Goal: Submit feedback/report problem: Provide input to the site owners about the experience or issues

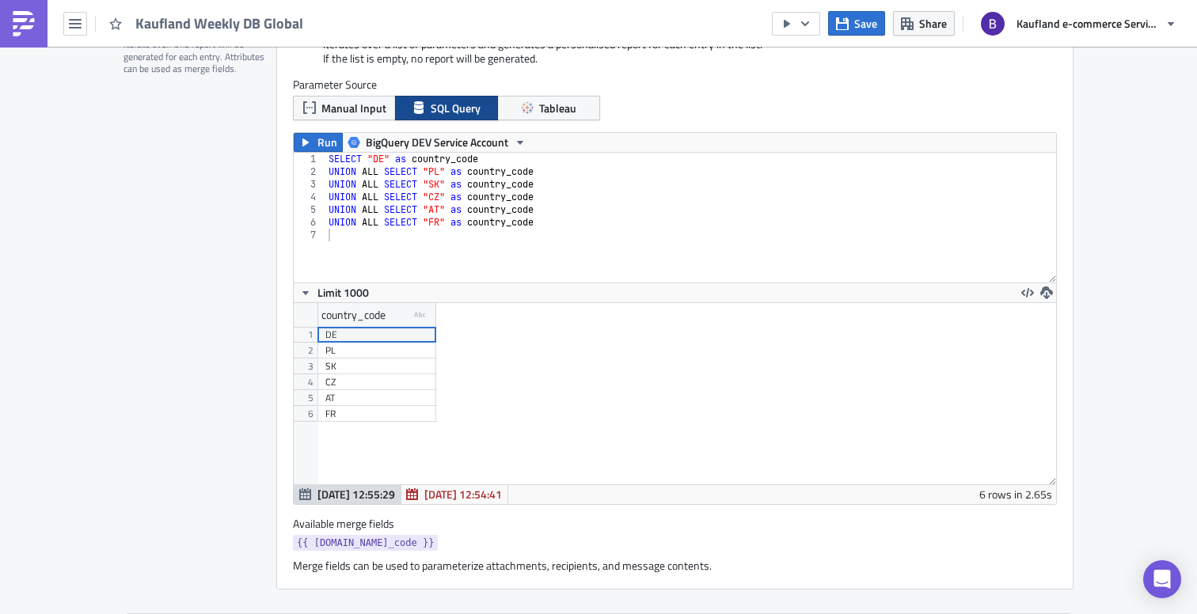
scroll to position [348, 0]
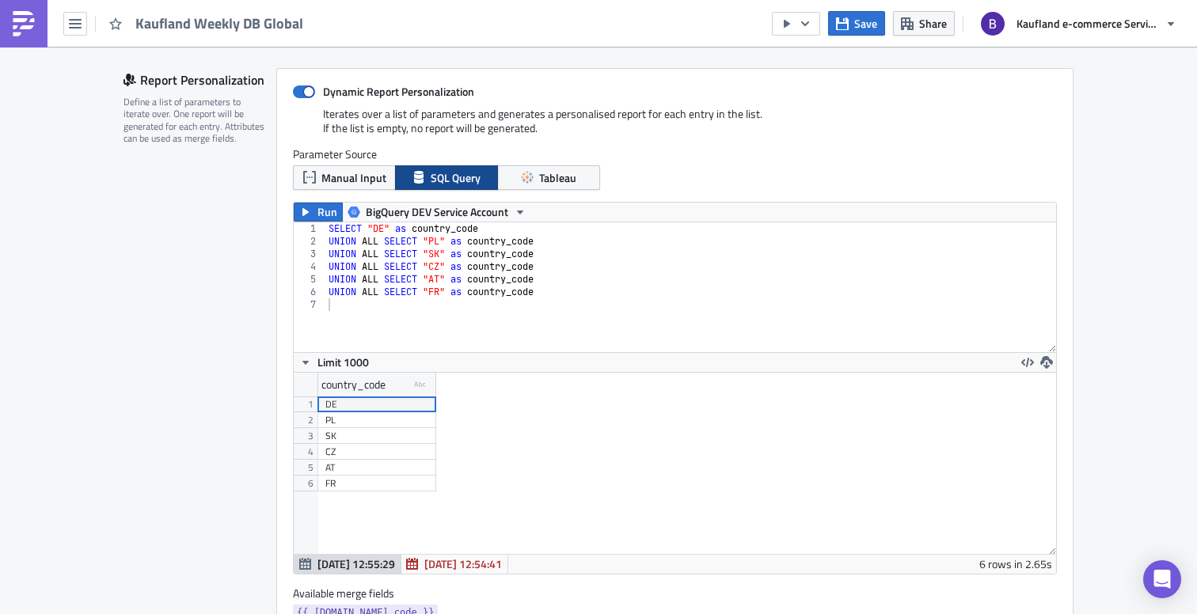
click at [337, 25] on div "Kaufland Weekly DB Global Save Share Kaufland e-commerce Services GmbH & Co. KG" at bounding box center [598, 23] width 1197 height 47
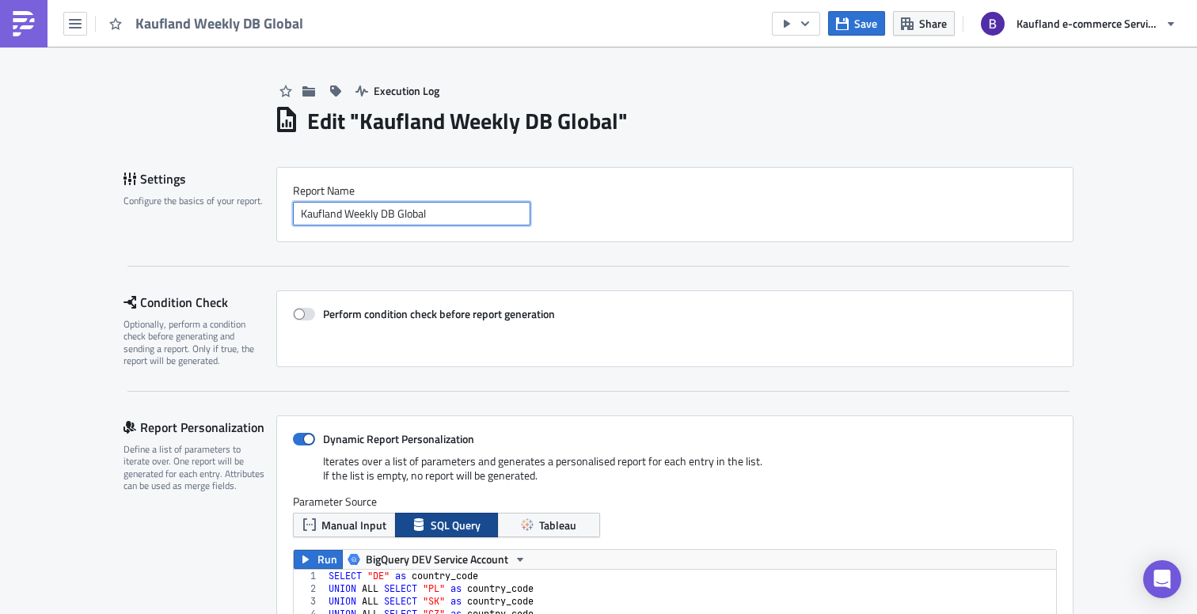
drag, startPoint x: 458, startPoint y: 211, endPoint x: 272, endPoint y: 219, distance: 185.4
click at [276, 219] on div "Report Nam﻿e Kaufland Weekly DB Global" at bounding box center [674, 204] width 797 height 75
click at [22, 14] on img at bounding box center [23, 23] width 25 height 25
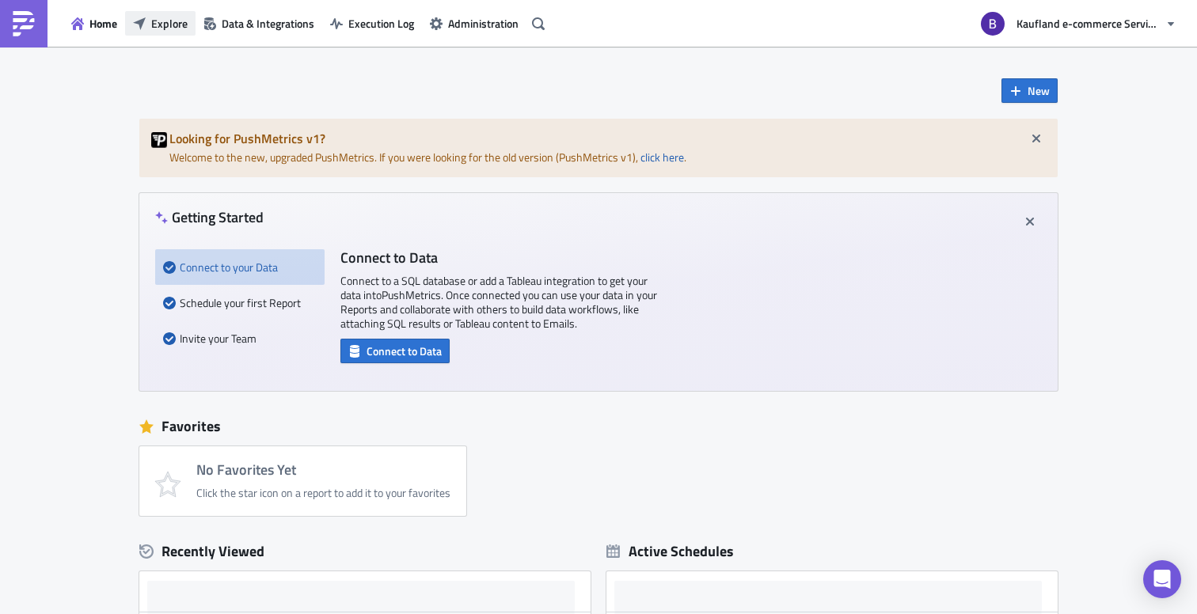
click at [168, 35] on button "Explore" at bounding box center [160, 23] width 70 height 25
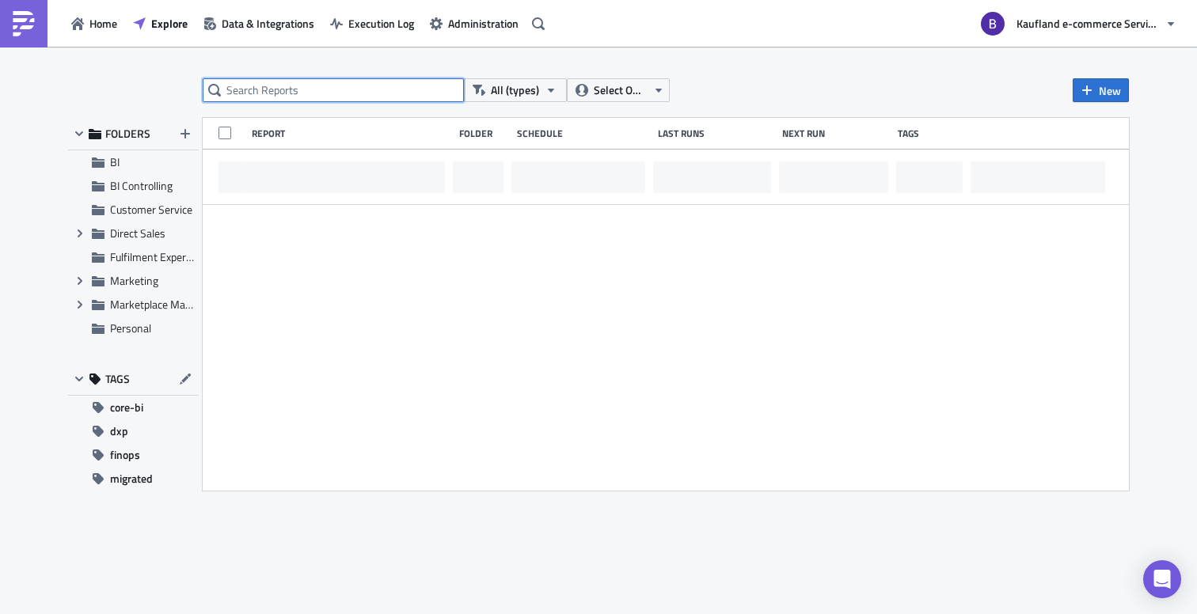
click at [299, 90] on input "text" at bounding box center [333, 90] width 261 height 24
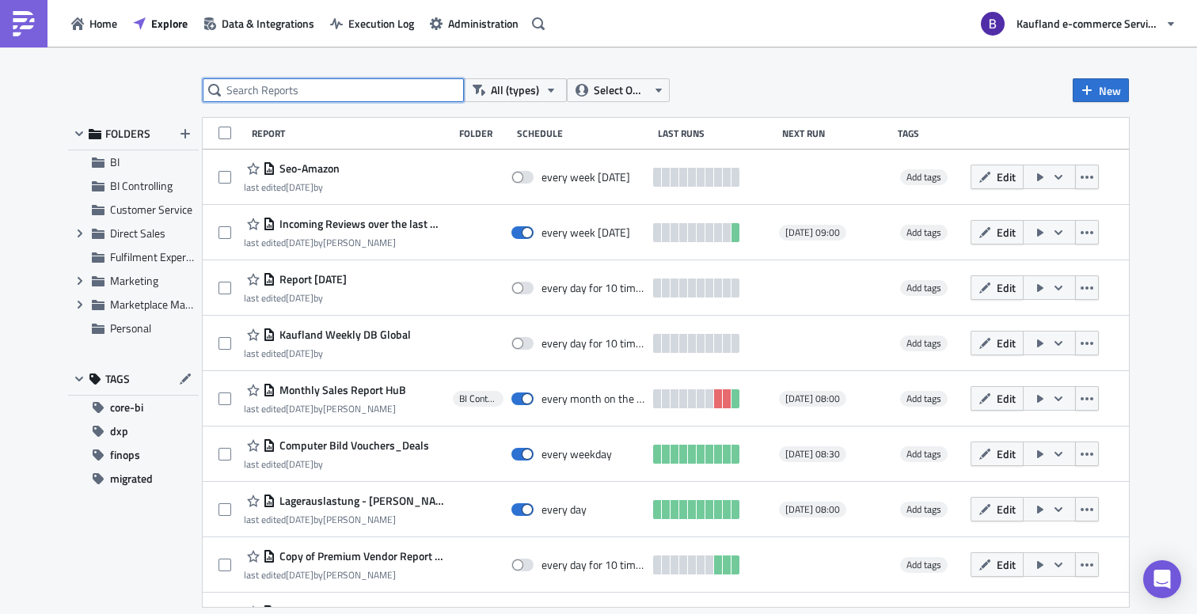
paste input "Kaufland Weekly DB Global"
type input "Kaufland Weekly DB Global"
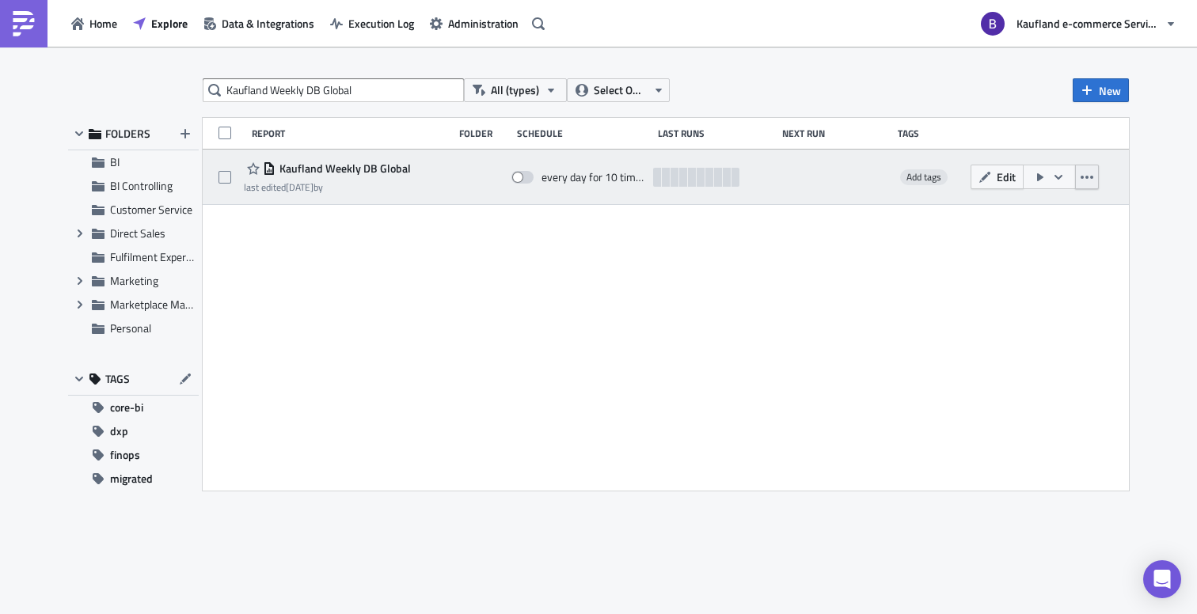
click at [1078, 178] on button "button" at bounding box center [1087, 177] width 24 height 25
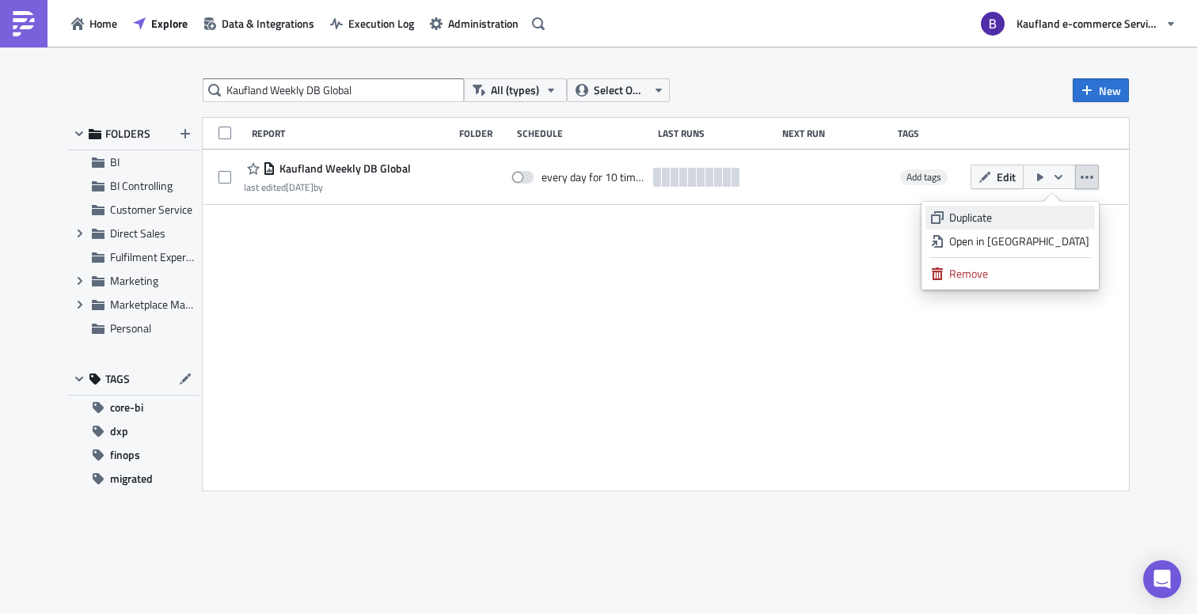
click at [1010, 219] on div "Duplicate" at bounding box center [1019, 218] width 140 height 16
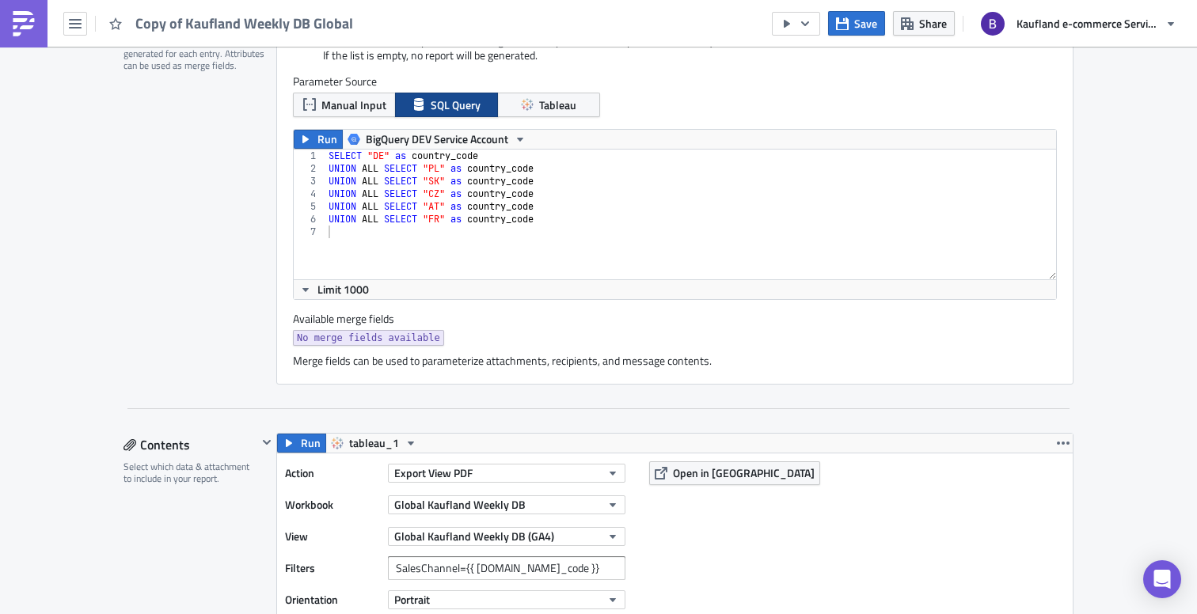
scroll to position [429, 0]
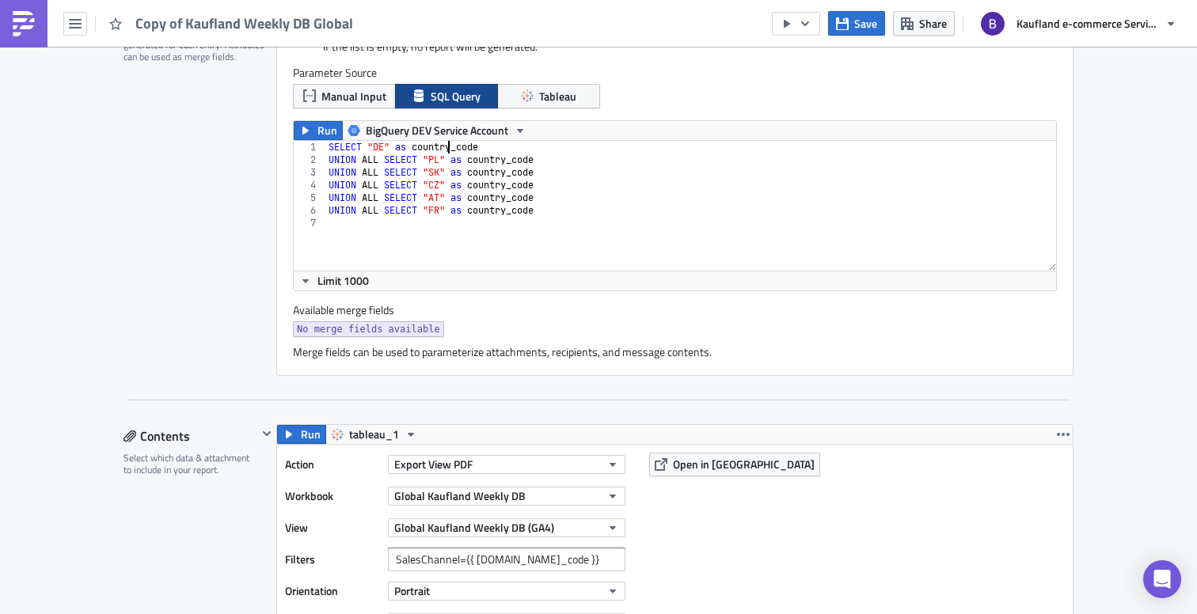
click at [443, 148] on div "SELECT "DE" as country_code UNION ALL SELECT "PL" as country_code UNION ALL SEL…" at bounding box center [690, 218] width 731 height 155
click at [448, 149] on div "SELECT "DE" as Saleschannel UNION ALL SELECT "PL" as country_code UNION ALL SEL…" at bounding box center [690, 218] width 731 height 155
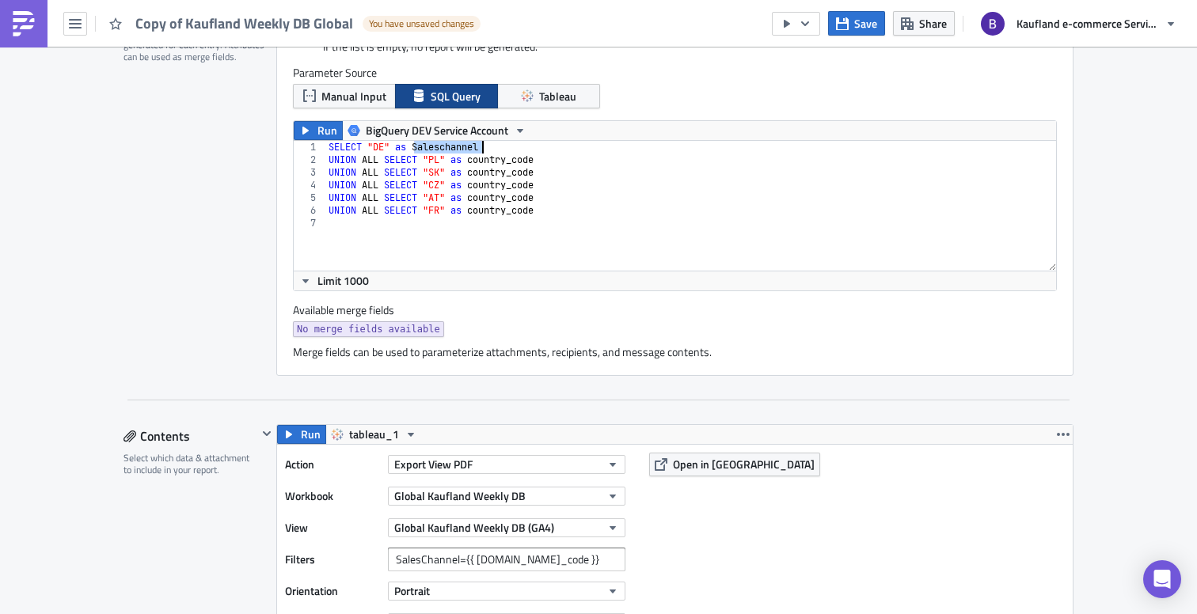
click at [511, 154] on div "SELECT "DE" as Saleschannel UNION ALL SELECT "PL" as country_code UNION ALL SEL…" at bounding box center [690, 206] width 731 height 130
click at [511, 154] on div "SELECT "DE" as Saleschannel UNION ALL SELECT "PL" as country_code UNION ALL SEL…" at bounding box center [690, 218] width 731 height 155
click at [508, 158] on div "SELECT "DE" as Saleschannel UNION ALL SELECT "PL" as country_code UNION ALL SEL…" at bounding box center [690, 218] width 731 height 155
paste textarea "Saleschannel"
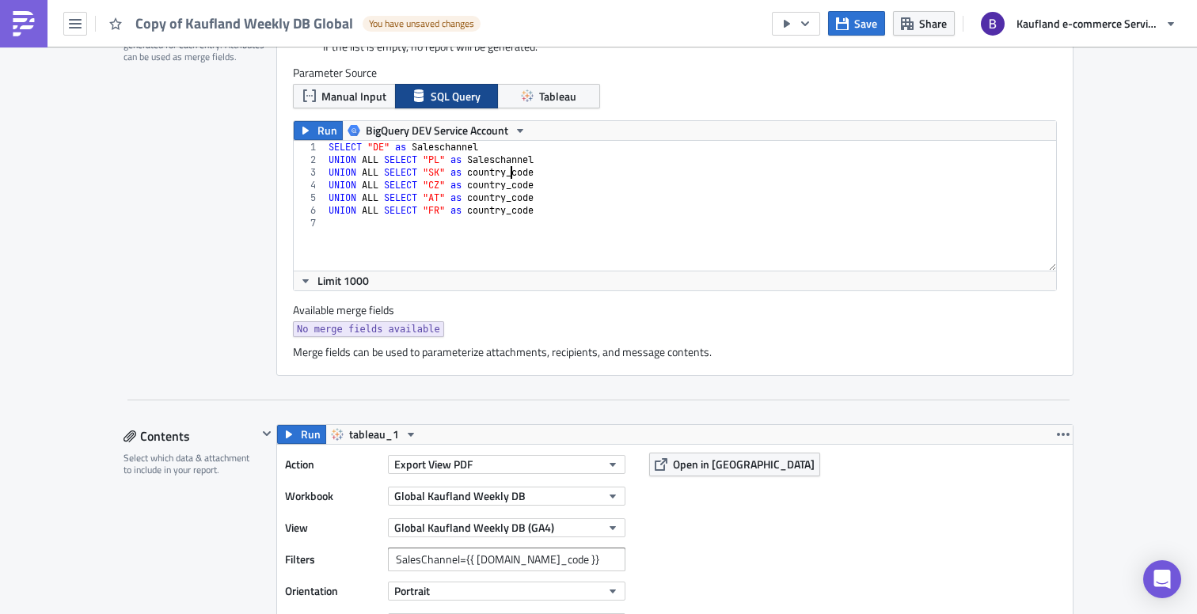
click at [505, 168] on div "SELECT "DE" as Saleschannel UNION ALL SELECT "PL" as Saleschannel UNION ALL SEL…" at bounding box center [690, 218] width 731 height 155
paste textarea "Saleschannel"
click at [501, 183] on div "SELECT "DE" as Saleschannel UNION ALL SELECT "PL" as Saleschannel UNION ALL SEL…" at bounding box center [690, 218] width 731 height 155
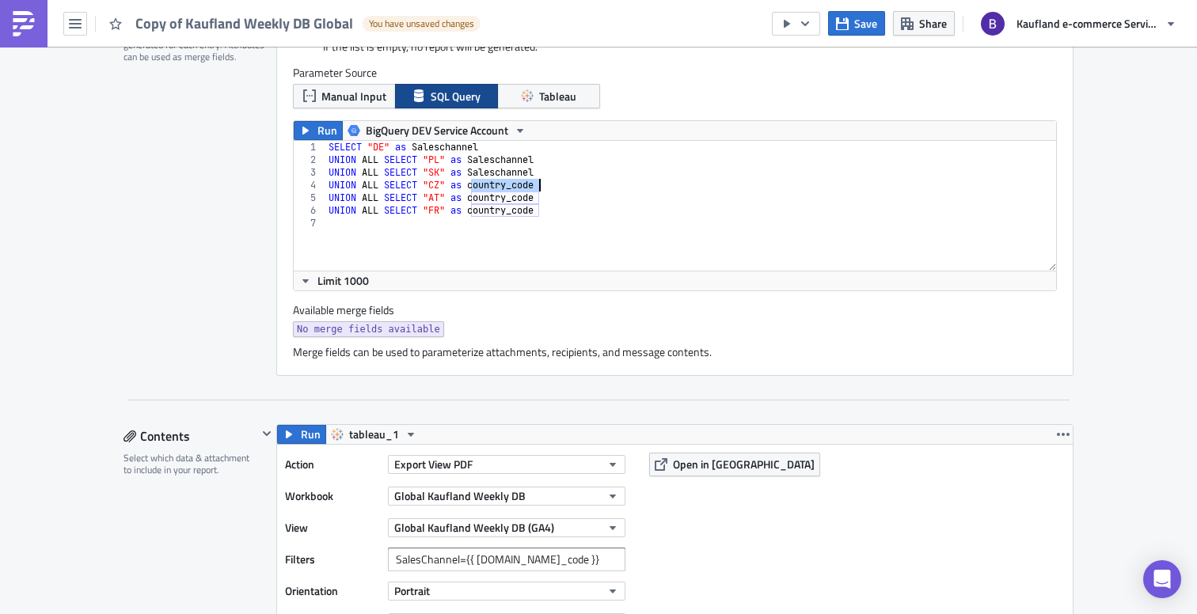
paste textarea "Saleschannel"
click at [498, 200] on div "SELECT "DE" as Saleschannel UNION ALL SELECT "PL" as Saleschannel UNION ALL SEL…" at bounding box center [690, 218] width 731 height 155
paste textarea "Saleschannel"
click at [494, 214] on div "SELECT "DE" as Saleschannel UNION ALL SELECT "PL" as Saleschannel UNION ALL SEL…" at bounding box center [690, 218] width 731 height 155
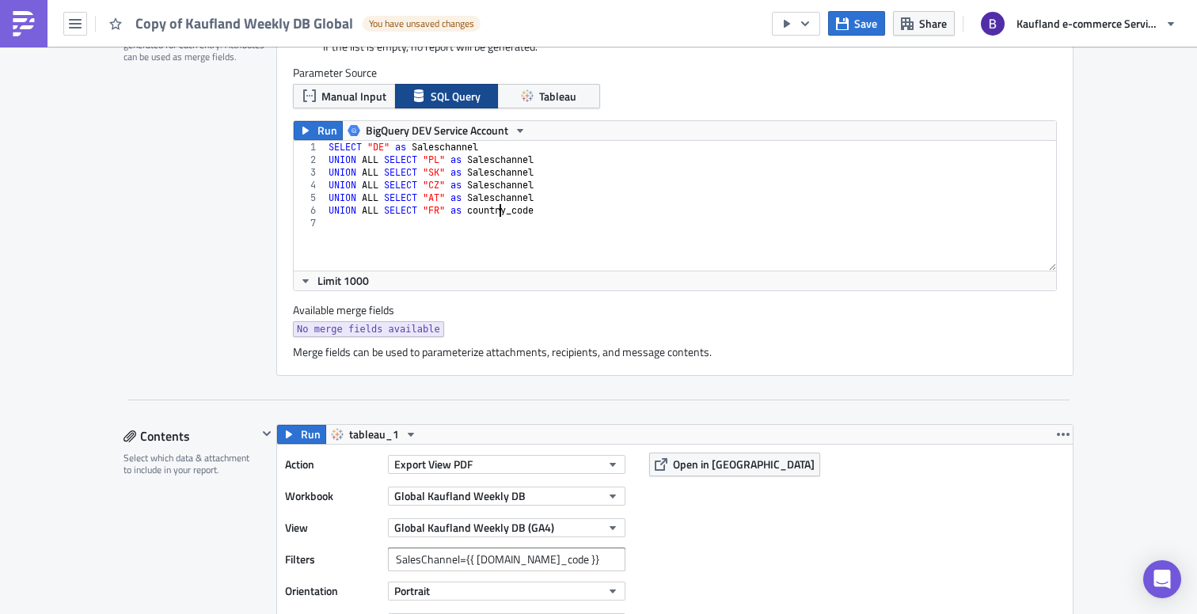
click at [494, 214] on div "SELECT "DE" as Saleschannel UNION ALL SELECT "PL" as Saleschannel UNION ALL SEL…" at bounding box center [690, 218] width 731 height 155
paste textarea "Saleschannel"
click at [325, 122] on span "Run" at bounding box center [328, 130] width 20 height 19
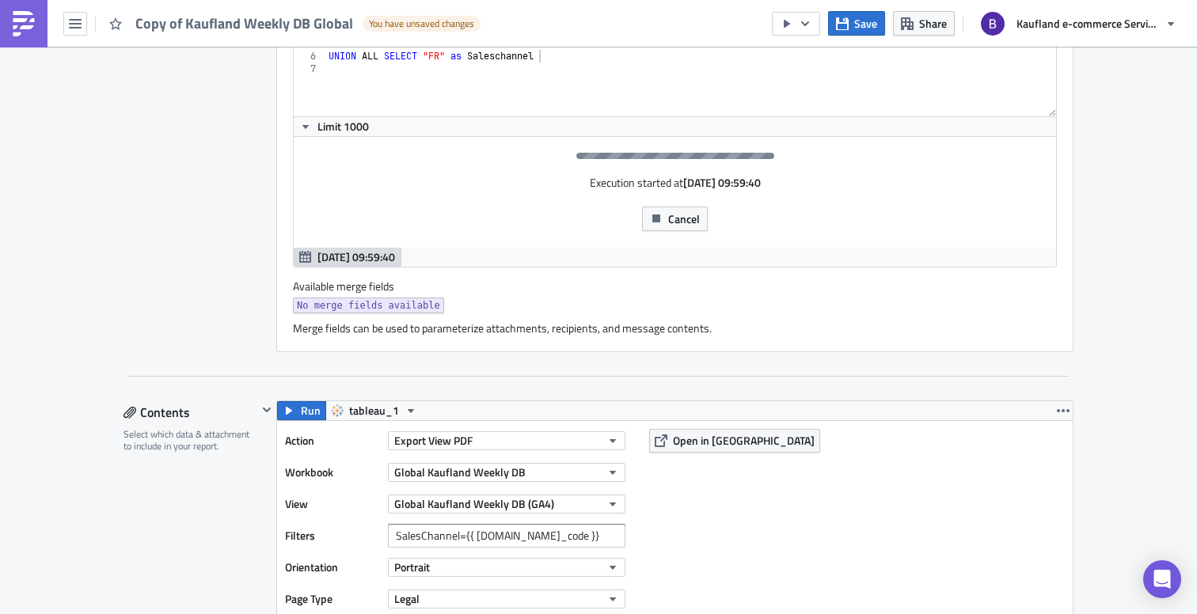
scroll to position [279, 0]
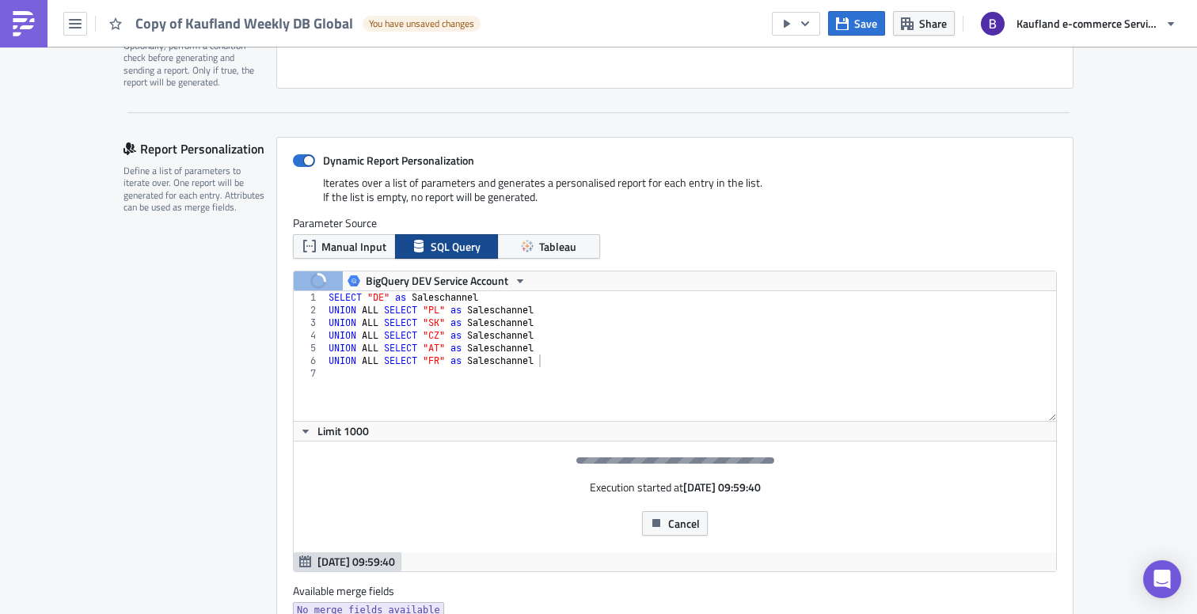
click at [436, 293] on div "SELECT "DE" as Saleschannel UNION ALL SELECT "PL" as Saleschannel UNION ALL SEL…" at bounding box center [690, 368] width 731 height 155
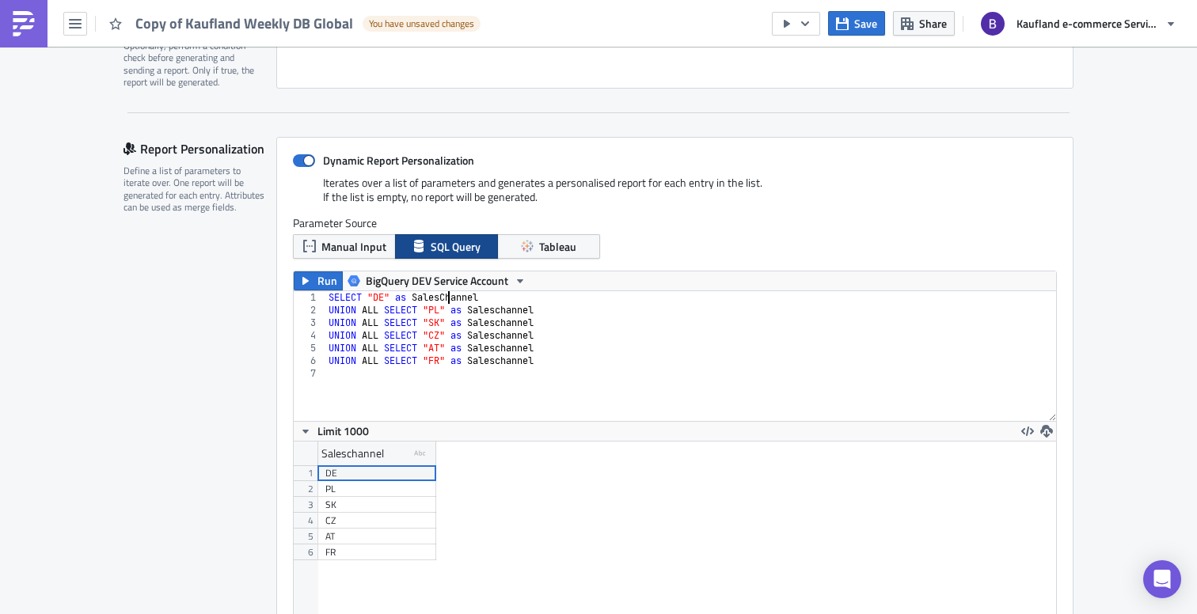
scroll to position [0, 10]
click at [459, 294] on div "SELECT "DE" as SalesChannel UNION ALL SELECT "PL" as Saleschannel UNION ALL SEL…" at bounding box center [690, 368] width 731 height 155
click at [508, 310] on div "SELECT "DE" as SalesChannel UNION ALL SELECT "PL" as Saleschannel UNION ALL SEL…" at bounding box center [690, 368] width 731 height 155
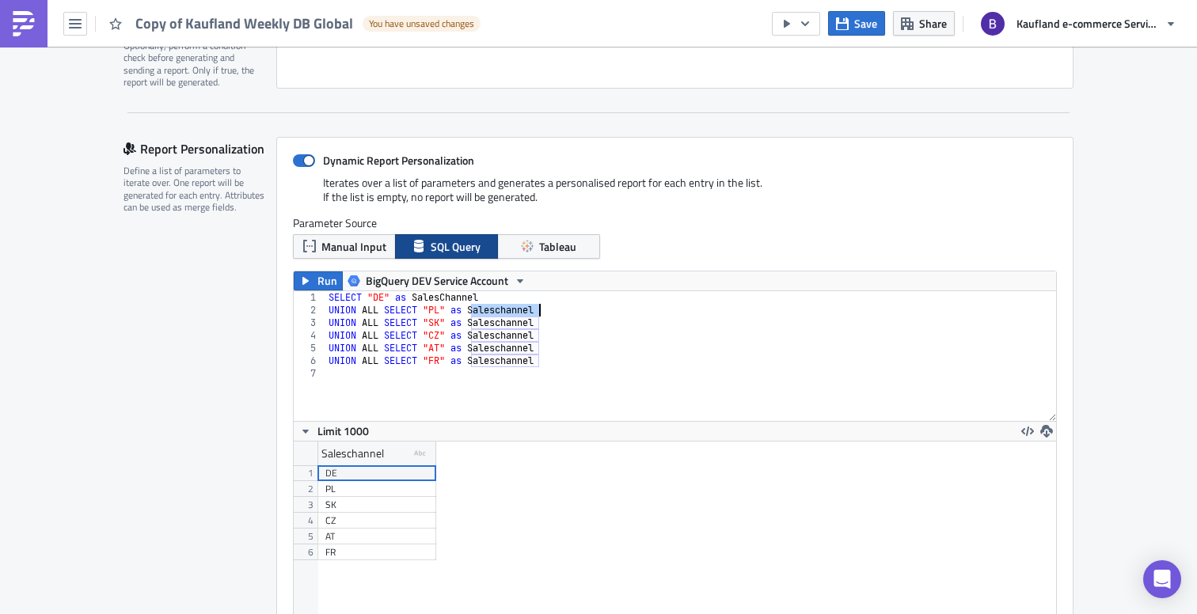
paste textarea "C"
click at [504, 321] on div "SELECT "DE" as SalesChannel UNION ALL SELECT "PL" as SalesChannel UNION ALL SEL…" at bounding box center [690, 368] width 731 height 155
paste textarea "C"
click at [506, 335] on div "SELECT "DE" as SalesChannel UNION ALL SELECT "PL" as SalesChannel UNION ALL SEL…" at bounding box center [690, 368] width 731 height 155
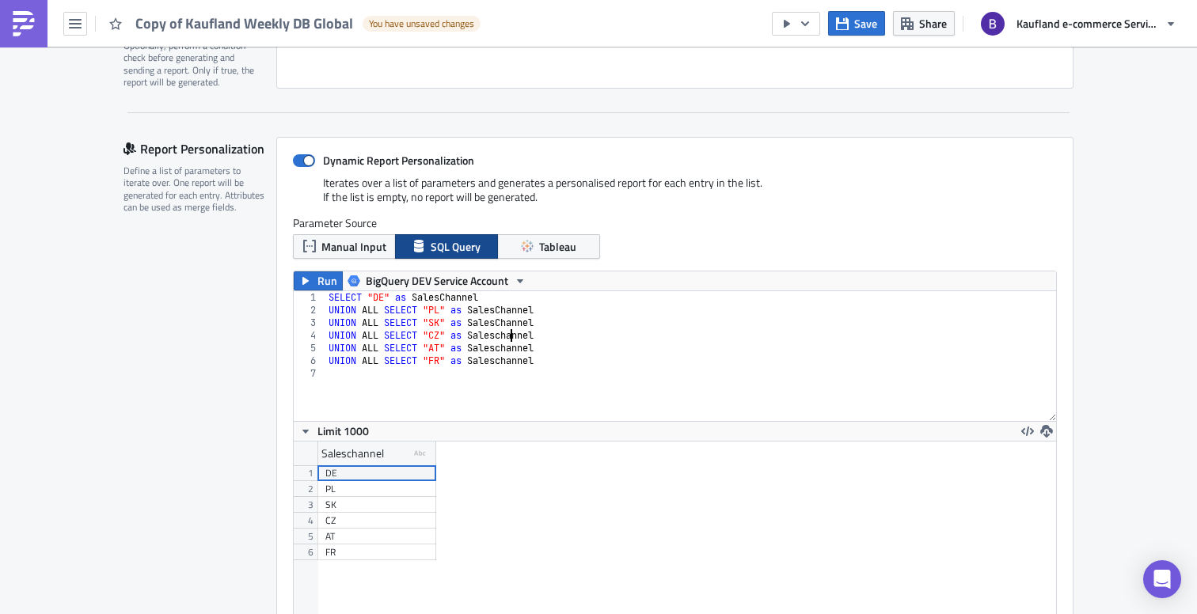
click at [506, 335] on div "SELECT "DE" as SalesChannel UNION ALL SELECT "PL" as SalesChannel UNION ALL SEL…" at bounding box center [690, 368] width 731 height 155
paste textarea "C"
click at [505, 344] on div "SELECT "DE" as SalesChannel UNION ALL SELECT "PL" as SalesChannel UNION ALL SEL…" at bounding box center [690, 368] width 731 height 155
paste textarea "C"
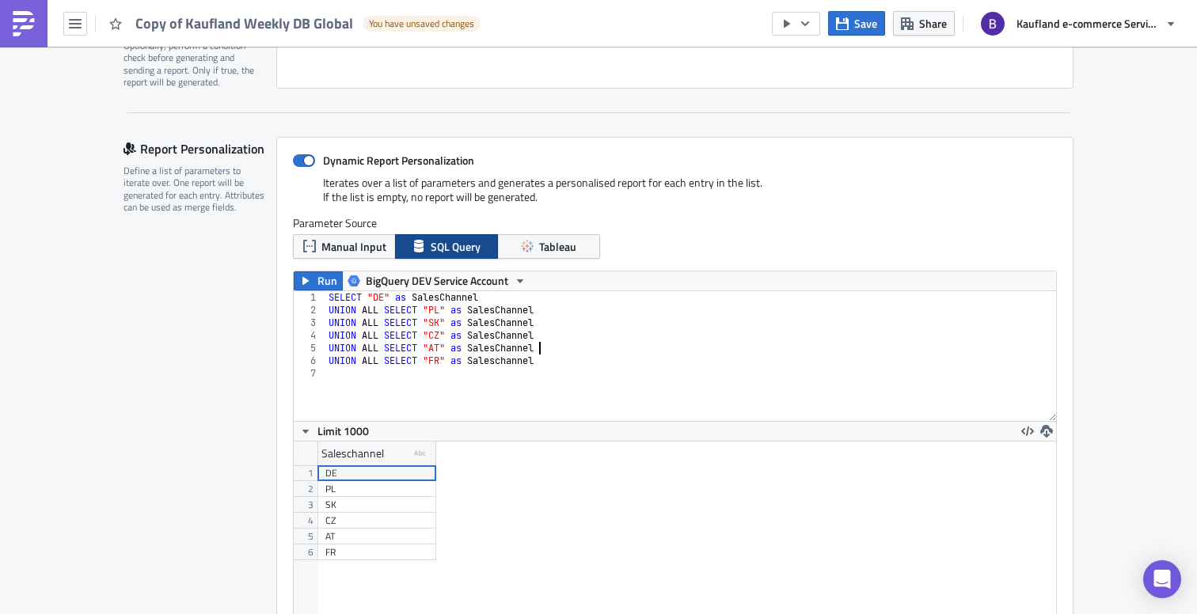
click at [508, 356] on div "SELECT "DE" as SalesChannel UNION ALL SELECT "PL" as SalesChannel UNION ALL SEL…" at bounding box center [690, 368] width 731 height 155
paste textarea "C"
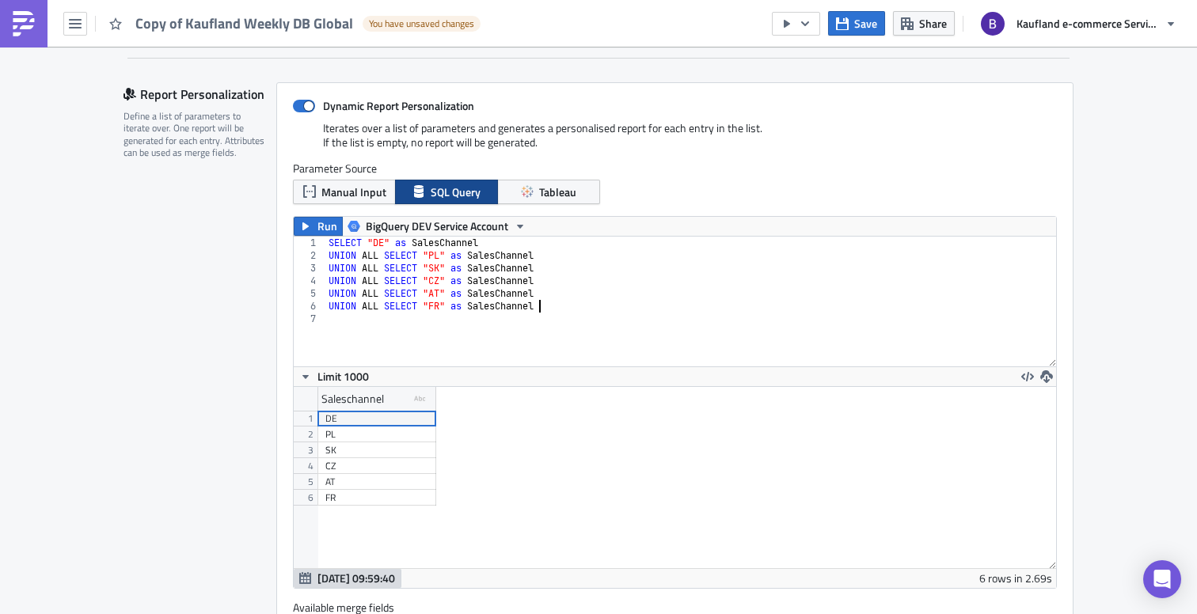
scroll to position [271, 0]
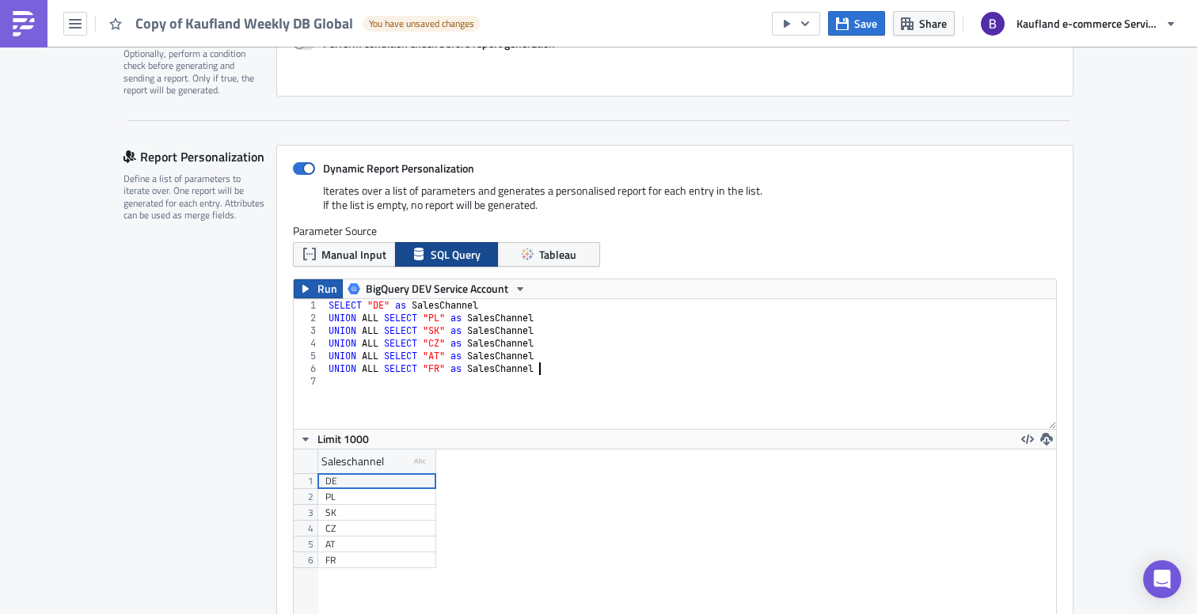
type textarea "UNION ALL SELECT "FR" as SalesChannel"
click at [325, 291] on span "Run" at bounding box center [328, 289] width 20 height 19
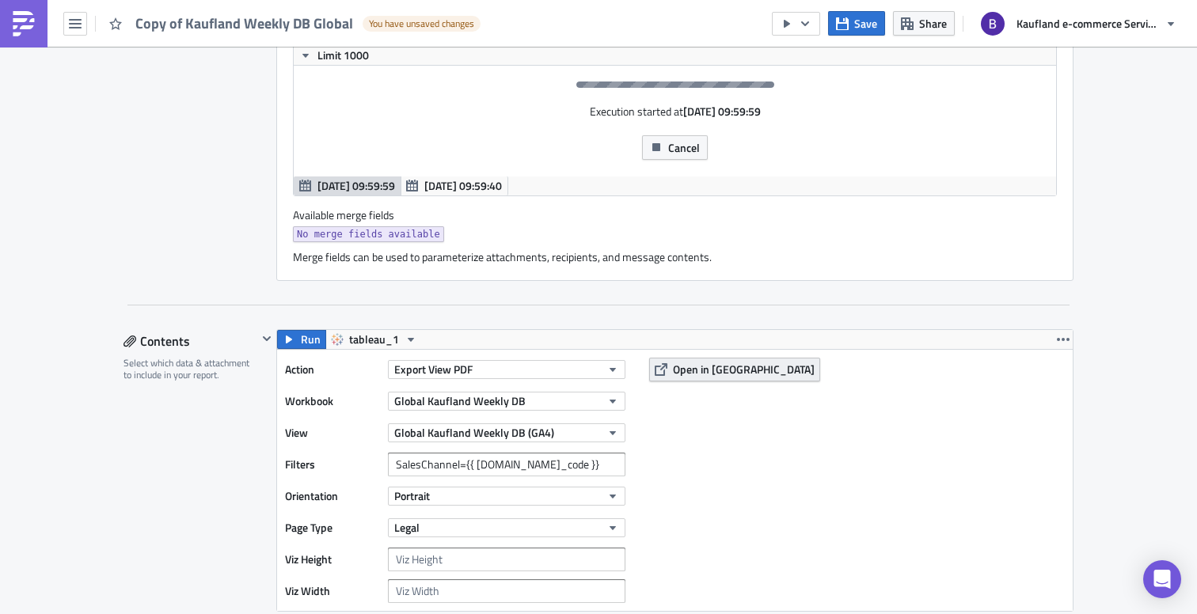
scroll to position [867, 0]
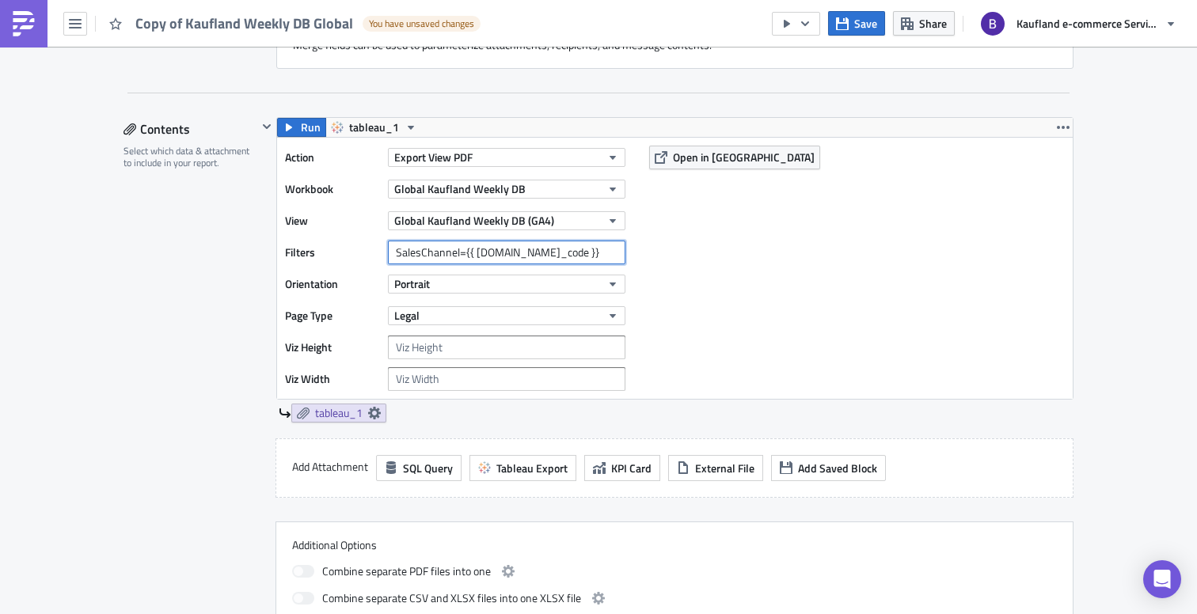
click at [553, 251] on input "SalesChannel={{ [DOMAIN_NAME]_code }}" at bounding box center [507, 253] width 238 height 24
drag, startPoint x: 553, startPoint y: 251, endPoint x: 489, endPoint y: 254, distance: 65.0
click at [489, 254] on input "SalesChannel={{ [DOMAIN_NAME]_code }}" at bounding box center [507, 253] width 238 height 24
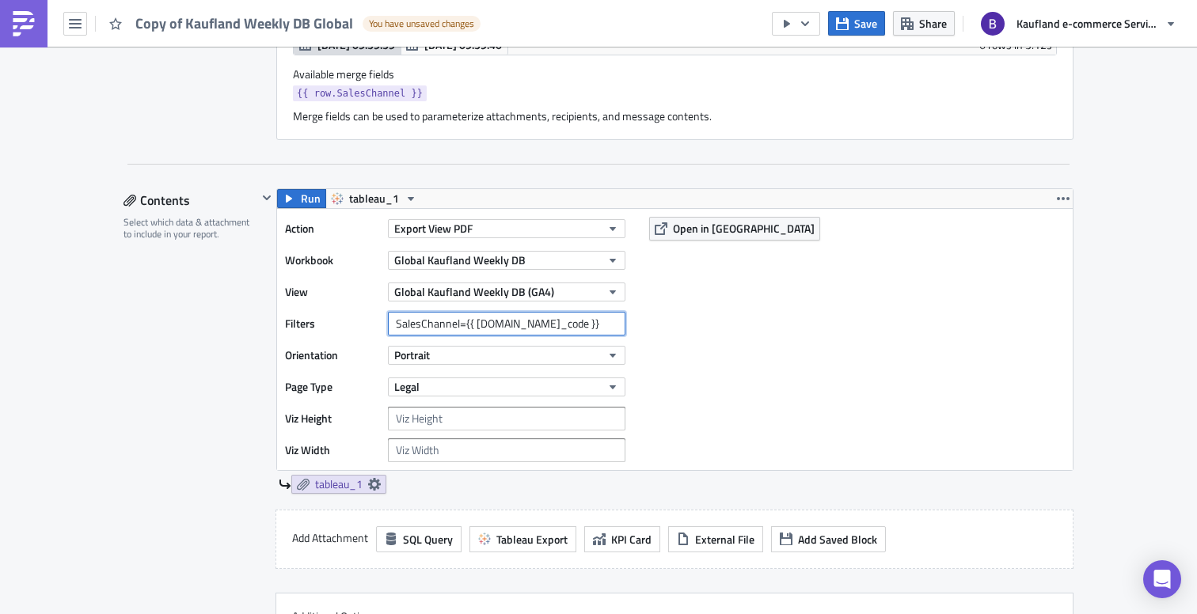
scroll to position [181, 763]
paste input "SalesChannel"
click at [470, 321] on input "SalesChannel={{ row.SalesChannel }}" at bounding box center [507, 324] width 238 height 24
click at [783, 344] on div "Action Export View PDF Workbook Global Kaufland Weekly DB View Global Kaufland …" at bounding box center [675, 339] width 796 height 261
click at [301, 201] on span "Run" at bounding box center [311, 198] width 20 height 19
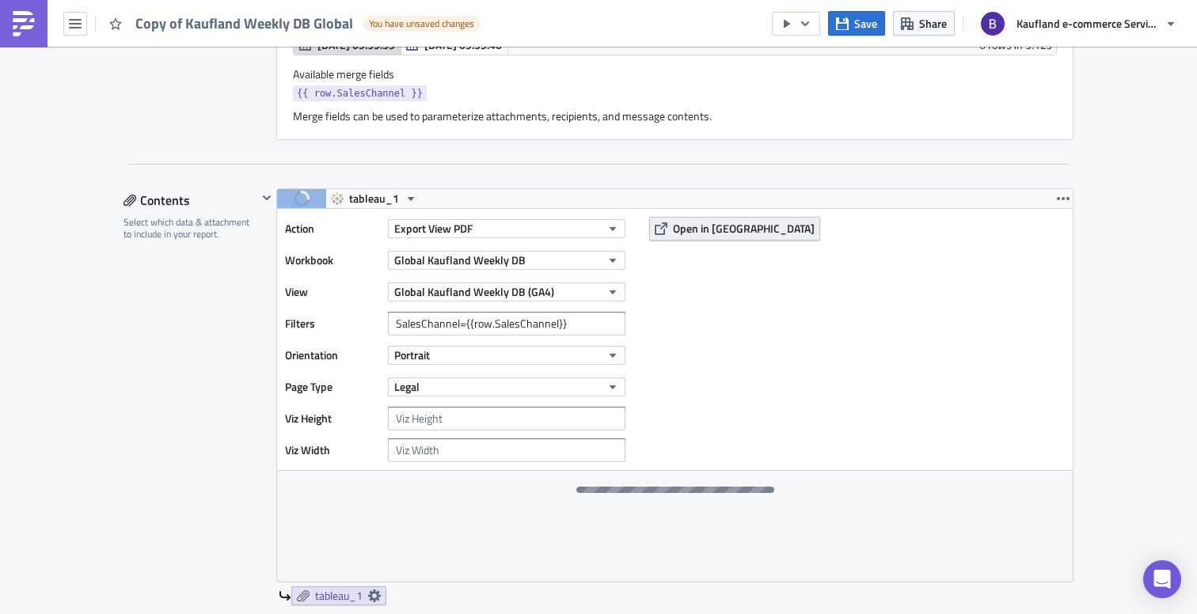
click at [721, 223] on span "Open in [GEOGRAPHIC_DATA]" at bounding box center [744, 228] width 142 height 17
click at [709, 230] on span "Open in [GEOGRAPHIC_DATA]" at bounding box center [744, 228] width 142 height 17
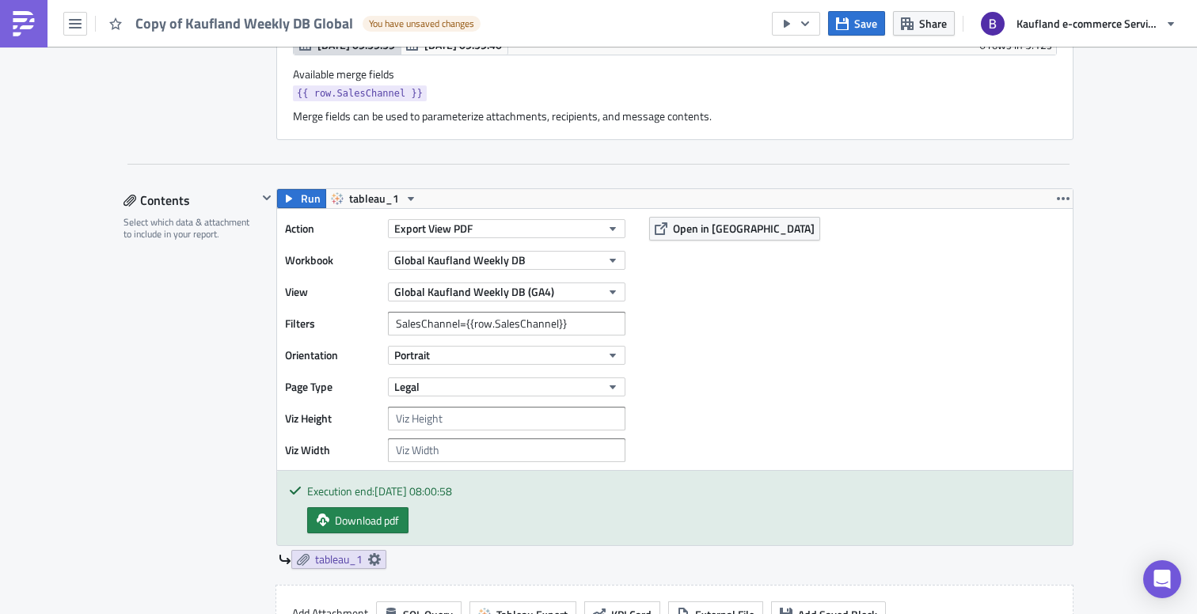
click at [747, 367] on div "Action Export View PDF Workbook Global Kaufland Weekly DB View Global Kaufland …" at bounding box center [675, 339] width 796 height 261
click at [867, 25] on span "Save" at bounding box center [865, 23] width 23 height 17
click at [751, 321] on div "Action Export View PDF Workbook Global Kaufland Weekly DB View Global Kaufland …" at bounding box center [675, 339] width 796 height 261
click at [466, 319] on input "SalesChannel={{row.SalesChannel}}" at bounding box center [507, 324] width 238 height 24
click at [370, 522] on span "Download pdf" at bounding box center [367, 520] width 64 height 17
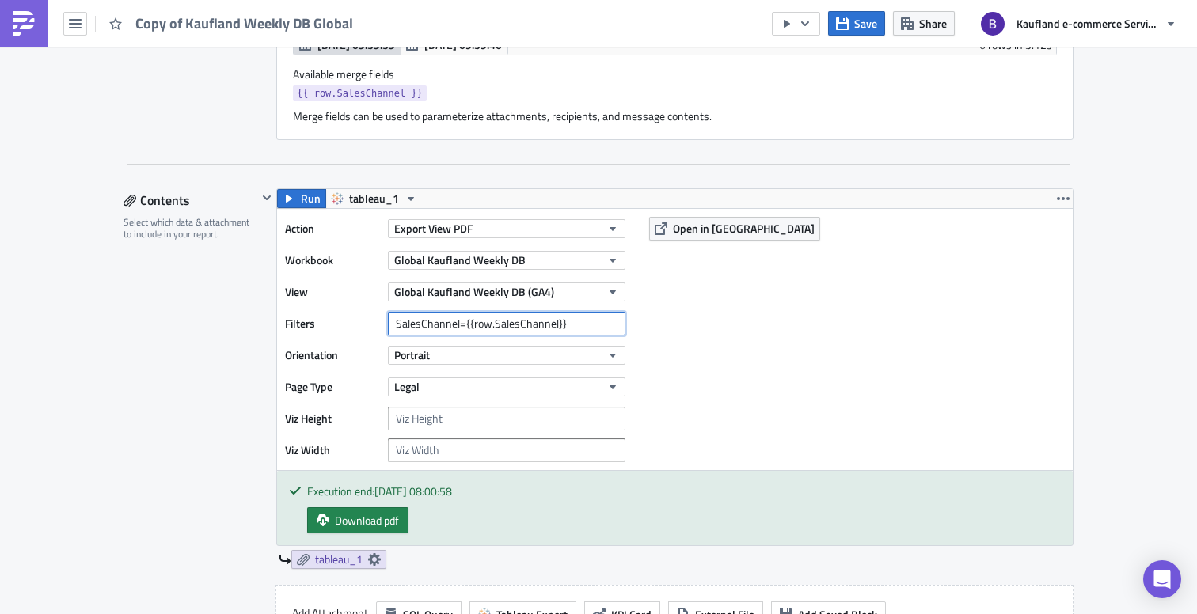
drag, startPoint x: 550, startPoint y: 321, endPoint x: 467, endPoint y: 321, distance: 82.4
click at [467, 321] on input "SalesChannel={{row.SalesChannel}}" at bounding box center [507, 324] width 238 height 24
drag, startPoint x: 567, startPoint y: 325, endPoint x: 459, endPoint y: 321, distance: 107.8
click at [459, 321] on input "SalesChannel={{row.SalesChannel}}" at bounding box center [507, 324] width 238 height 24
click at [678, 229] on span "Open in [GEOGRAPHIC_DATA]" at bounding box center [744, 228] width 142 height 17
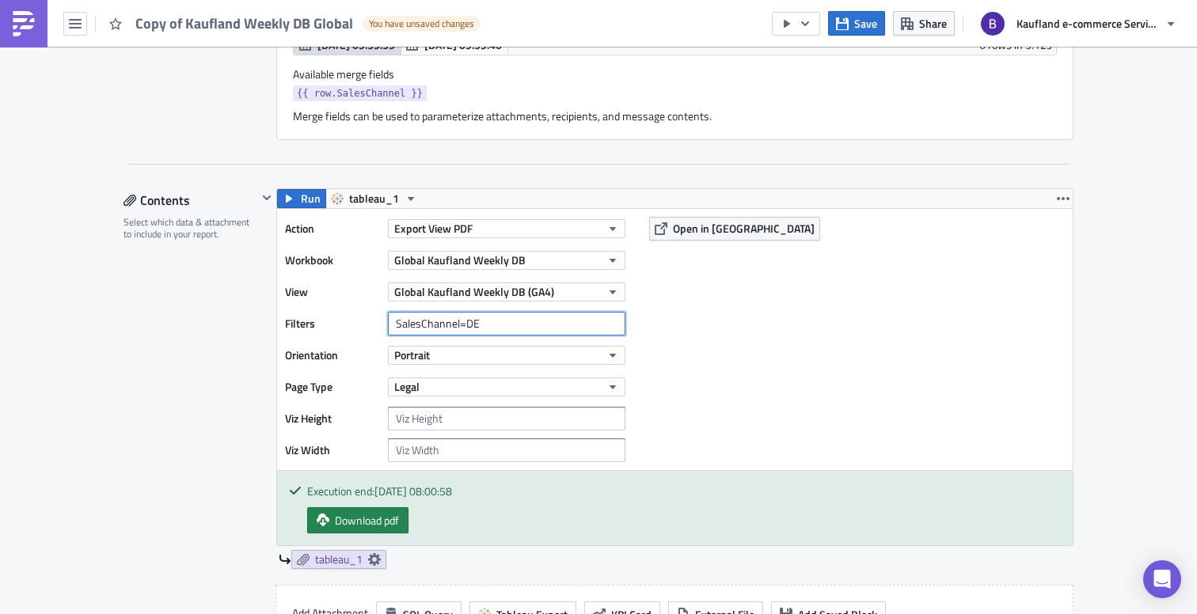
click at [465, 321] on input "SalesChannel=DE" at bounding box center [507, 324] width 238 height 24
click at [742, 220] on button "Open in [GEOGRAPHIC_DATA]" at bounding box center [734, 229] width 171 height 24
click at [464, 325] on input "SalesChannel=CZ" at bounding box center [507, 324] width 238 height 24
click at [464, 324] on input "SalesChannel=CZ" at bounding box center [507, 324] width 238 height 24
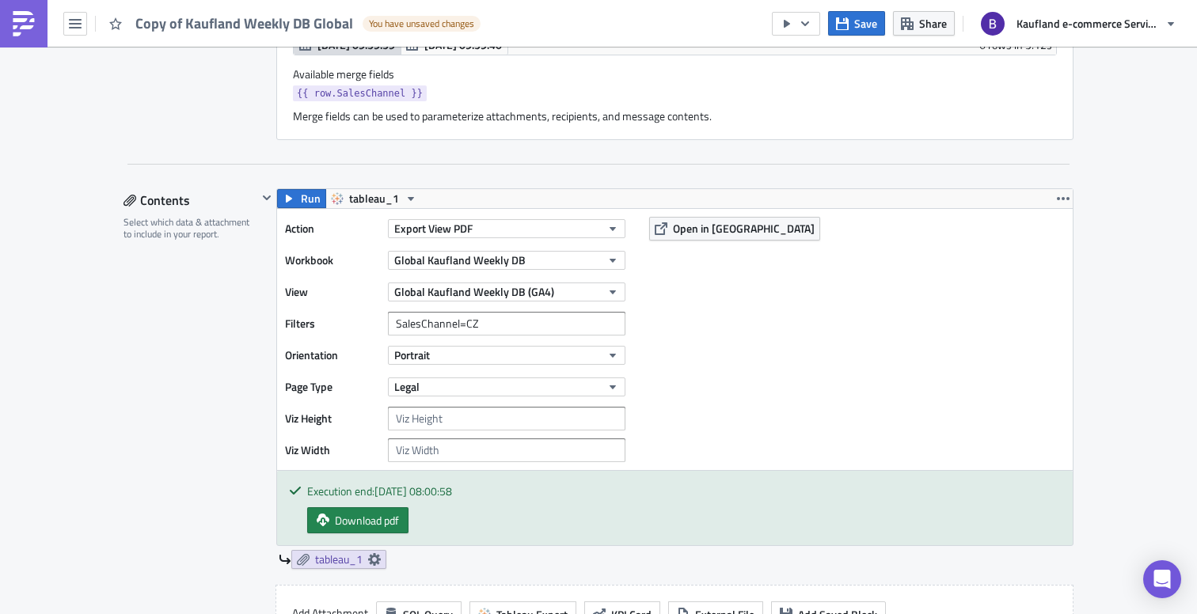
click at [434, 93] on div "{{ row.SalesChannel }}" at bounding box center [675, 96] width 764 height 20
drag, startPoint x: 421, startPoint y: 93, endPoint x: 292, endPoint y: 93, distance: 129.1
click at [293, 93] on div "{{ row.SalesChannel }}" at bounding box center [675, 96] width 764 height 20
copy span "{{ row.SalesChannel }}"
click at [466, 318] on input "SalesChannel=CZ" at bounding box center [507, 324] width 238 height 24
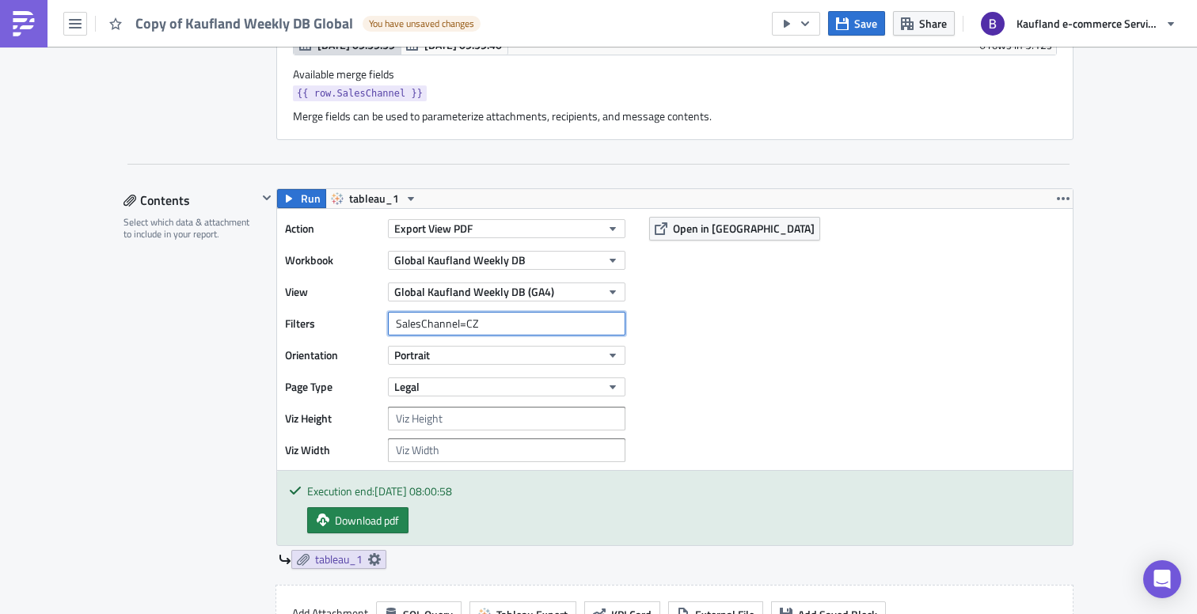
click at [466, 318] on input "SalesChannel=CZ" at bounding box center [507, 324] width 238 height 24
paste input "{{ row.SalesChannel }}"
type input "SalesChannel={{ row.SalesChannel }}"
click at [692, 229] on span "Open in [GEOGRAPHIC_DATA]" at bounding box center [744, 228] width 142 height 17
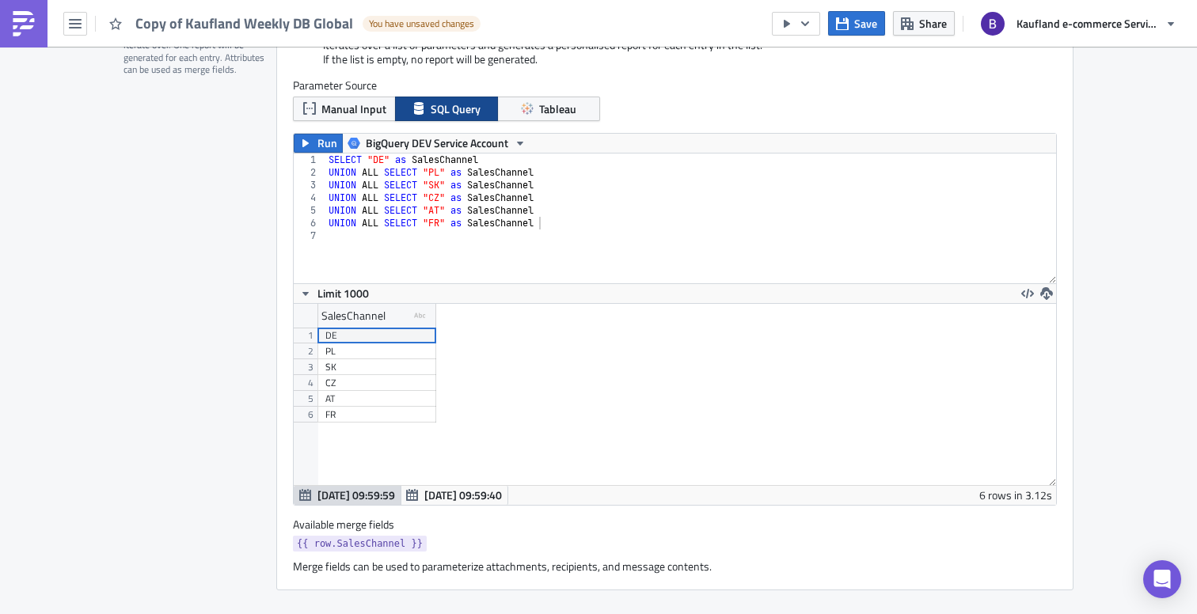
scroll to position [413, 0]
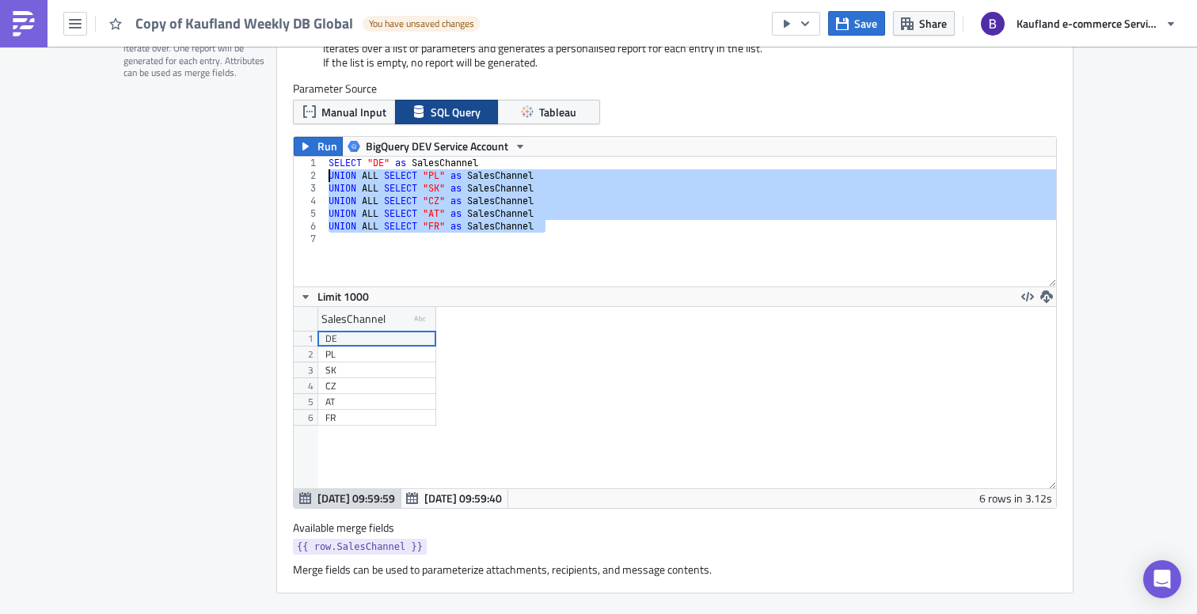
drag, startPoint x: 558, startPoint y: 225, endPoint x: 301, endPoint y: 177, distance: 261.8
click at [301, 177] on div "UNION ALL SELECT "FR" as SalesChannel 1 2 3 4 5 6 7 SELECT "DE" as SalesChannel…" at bounding box center [675, 222] width 763 height 130
type textarea "UNION ALL SELECT "PL" as SalesChannel UNION ALL SELECT "SK" as SalesChannel"
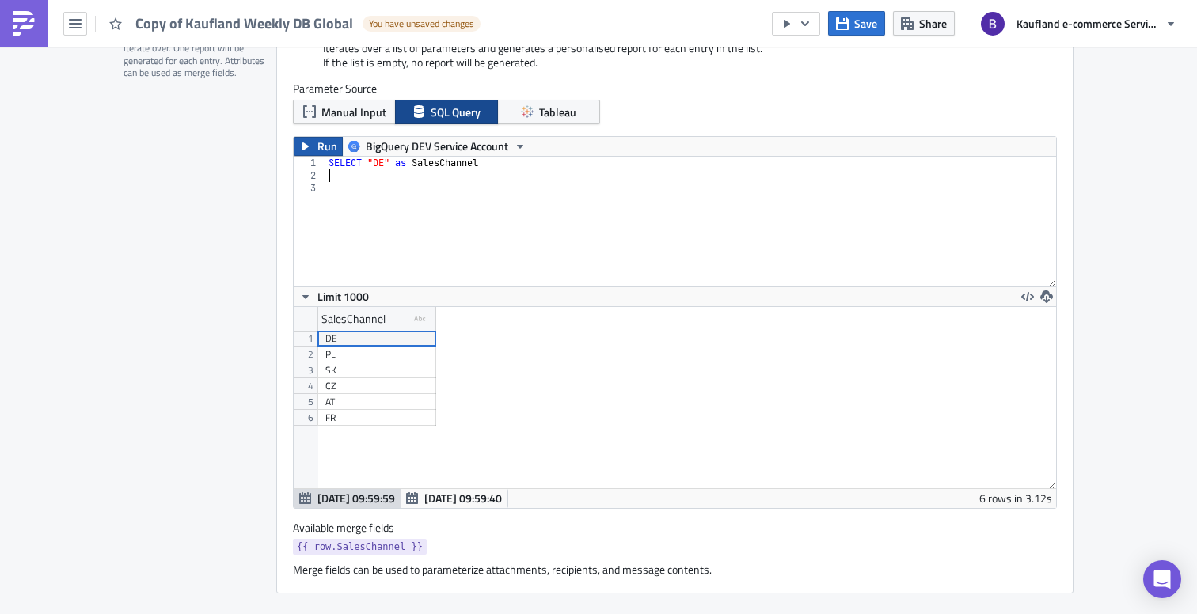
click at [318, 144] on span "Run" at bounding box center [328, 146] width 20 height 19
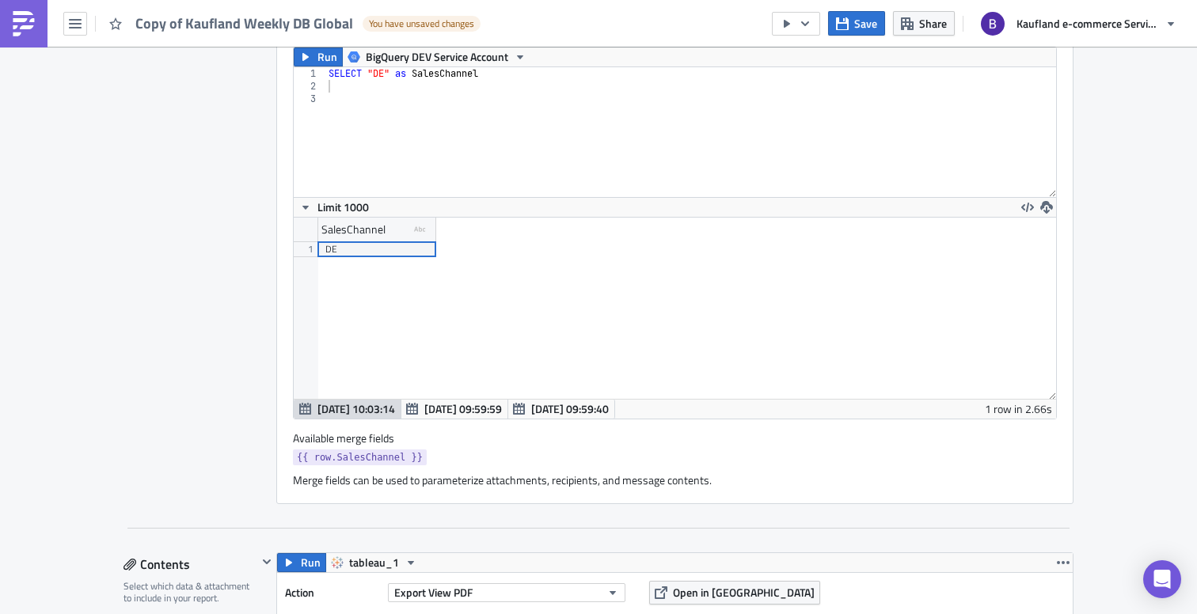
scroll to position [728, 0]
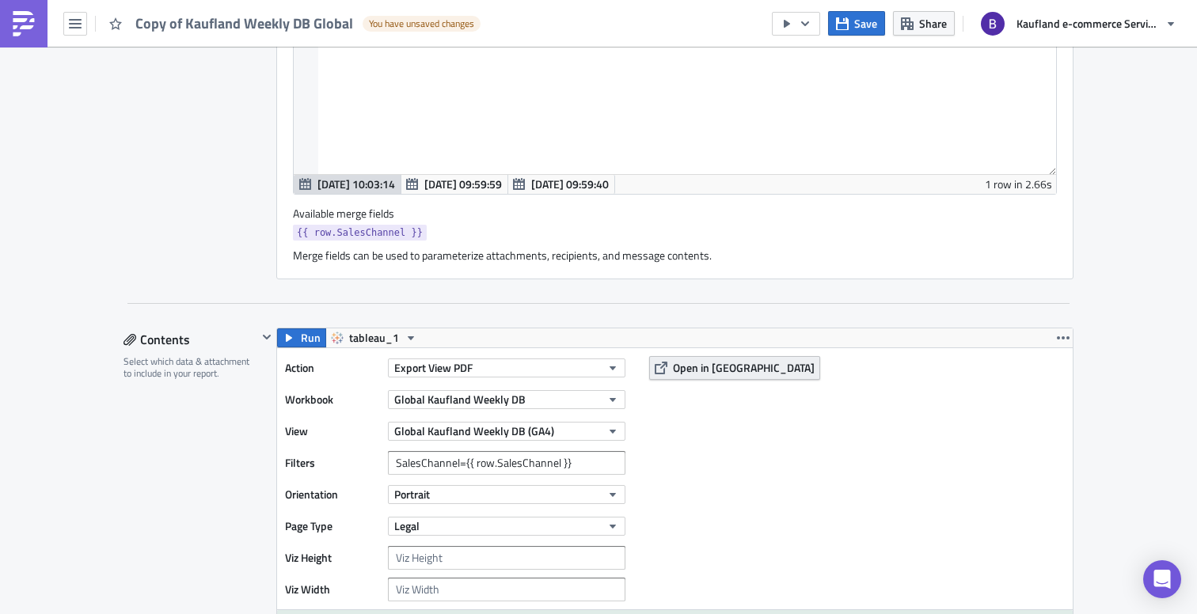
click at [715, 372] on span "Open in [GEOGRAPHIC_DATA]" at bounding box center [744, 367] width 142 height 17
click at [471, 461] on input "SalesChannel={{ row.SalesChannel }}" at bounding box center [507, 463] width 238 height 24
type input "SalesChannel={{row.SalesChannel}}"
click at [700, 366] on span "Open in [GEOGRAPHIC_DATA]" at bounding box center [744, 367] width 142 height 17
click at [742, 452] on div "Action Export View PDF Workbook Global Kaufland Weekly DB View Global Kaufland …" at bounding box center [675, 478] width 796 height 261
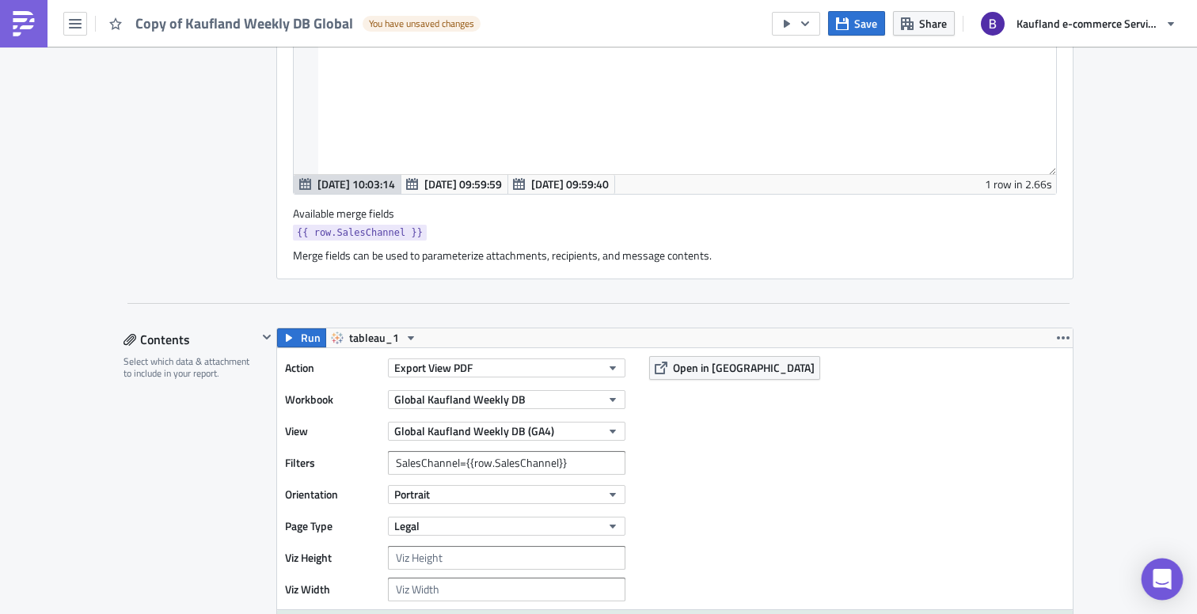
click at [1144, 571] on body "Copy of Kaufland Weekly DB Global You have unsaved changes Save Share Kaufland …" at bounding box center [598, 308] width 1197 height 617
click at [1170, 570] on div "Open Intercom Messenger" at bounding box center [1163, 580] width 42 height 42
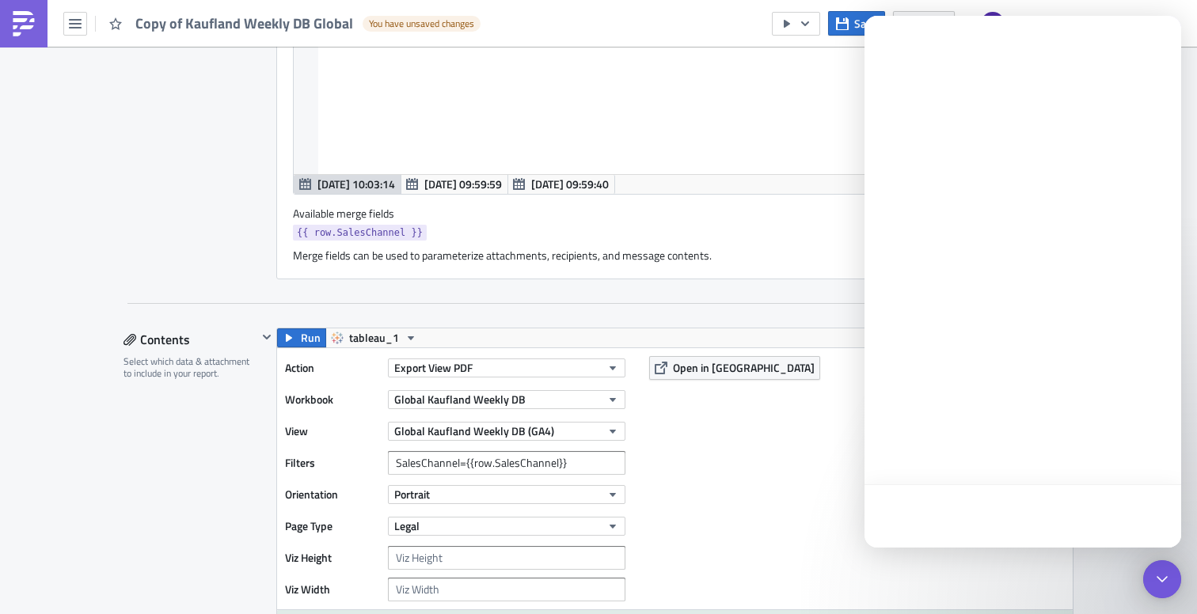
scroll to position [0, 0]
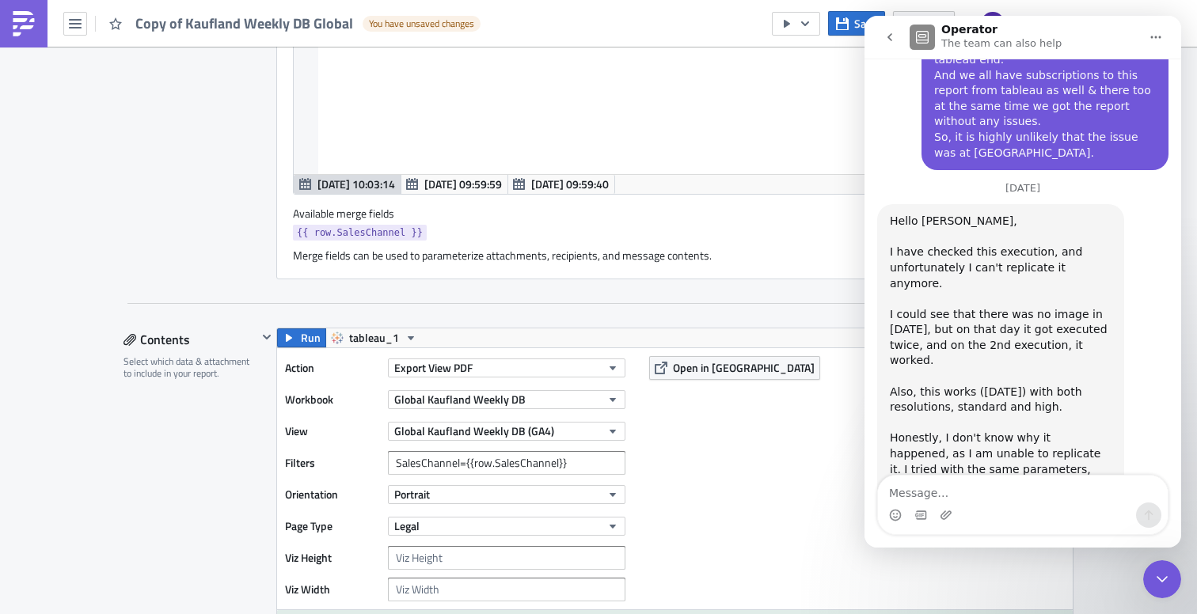
scroll to position [1095, 0]
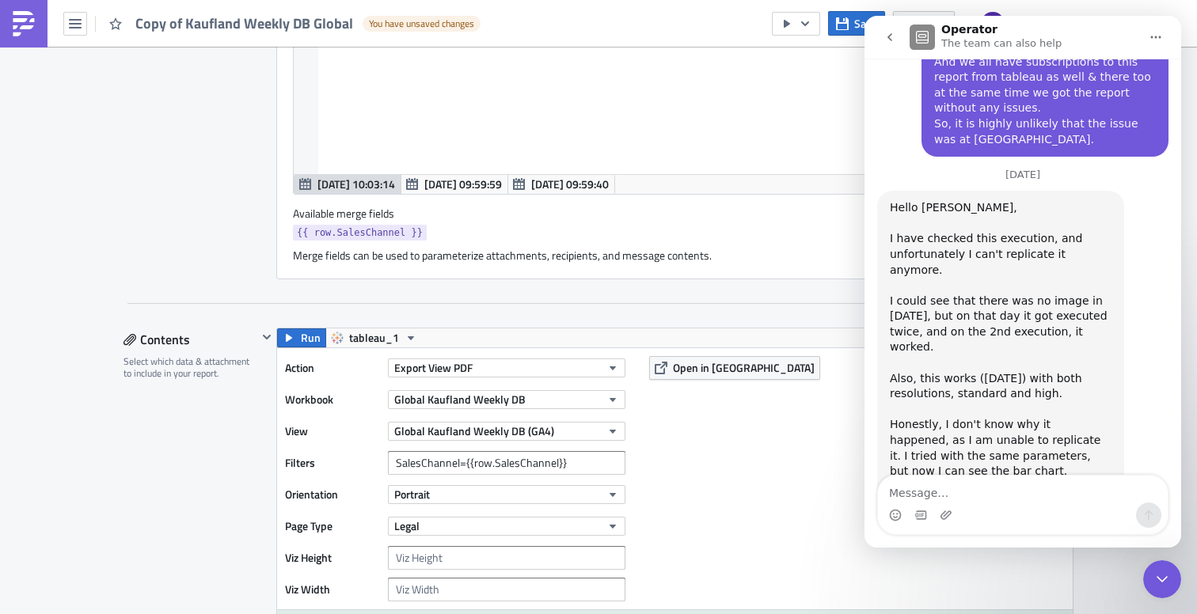
click at [899, 40] on button "go back" at bounding box center [890, 37] width 30 height 30
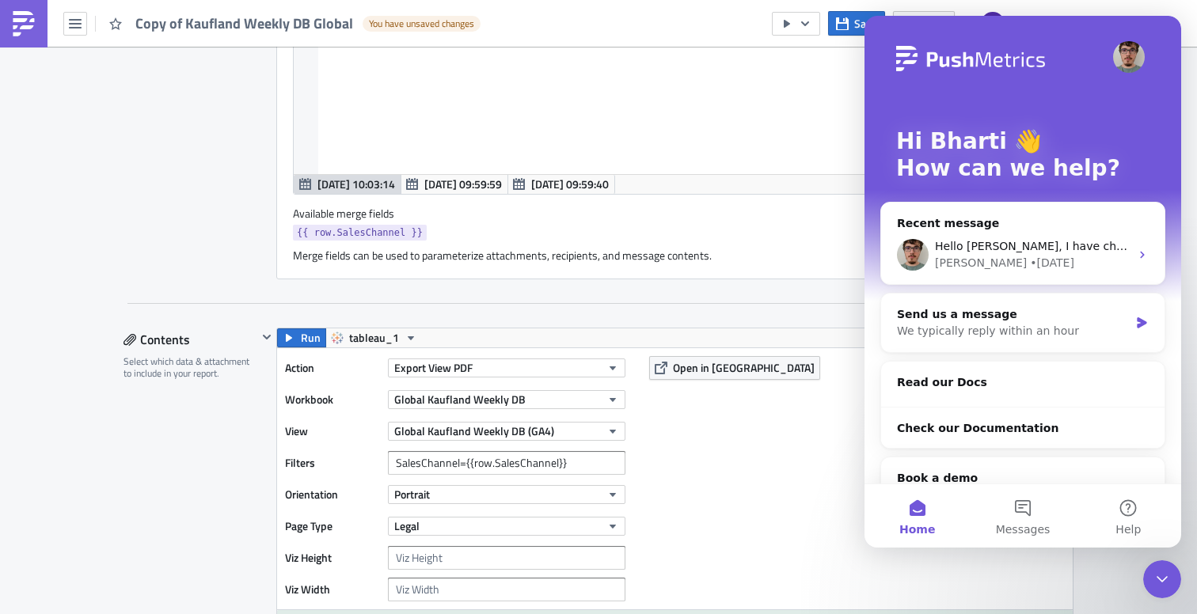
scroll to position [0, 0]
click at [978, 325] on div "We typically reply within an hour" at bounding box center [1013, 331] width 232 height 17
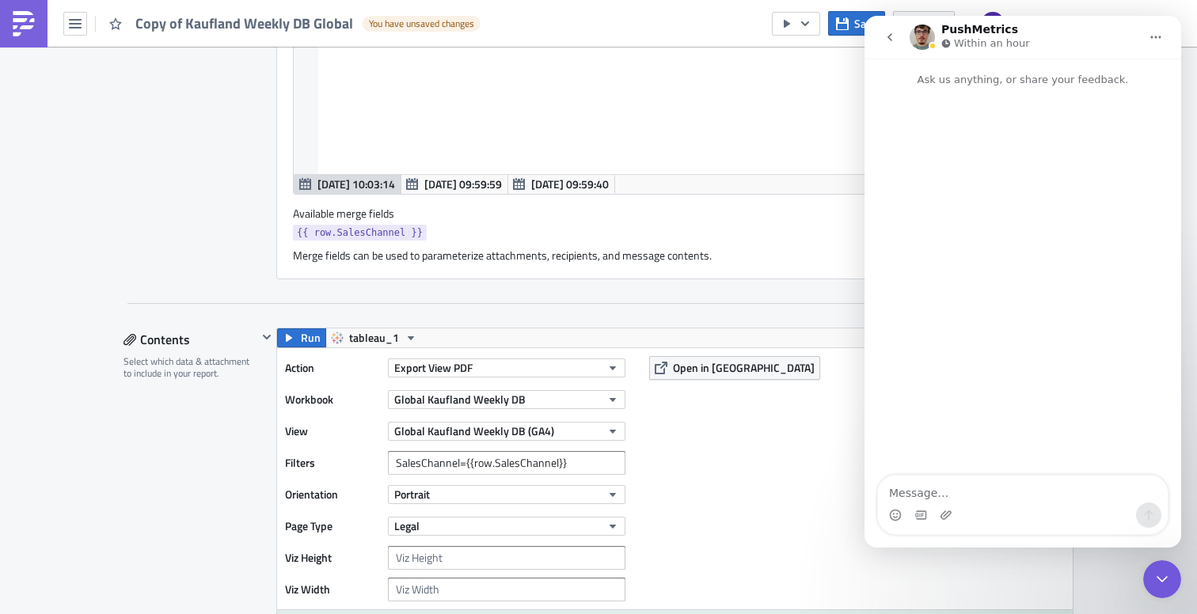
click at [1013, 499] on textarea "Message…" at bounding box center [1023, 489] width 290 height 27
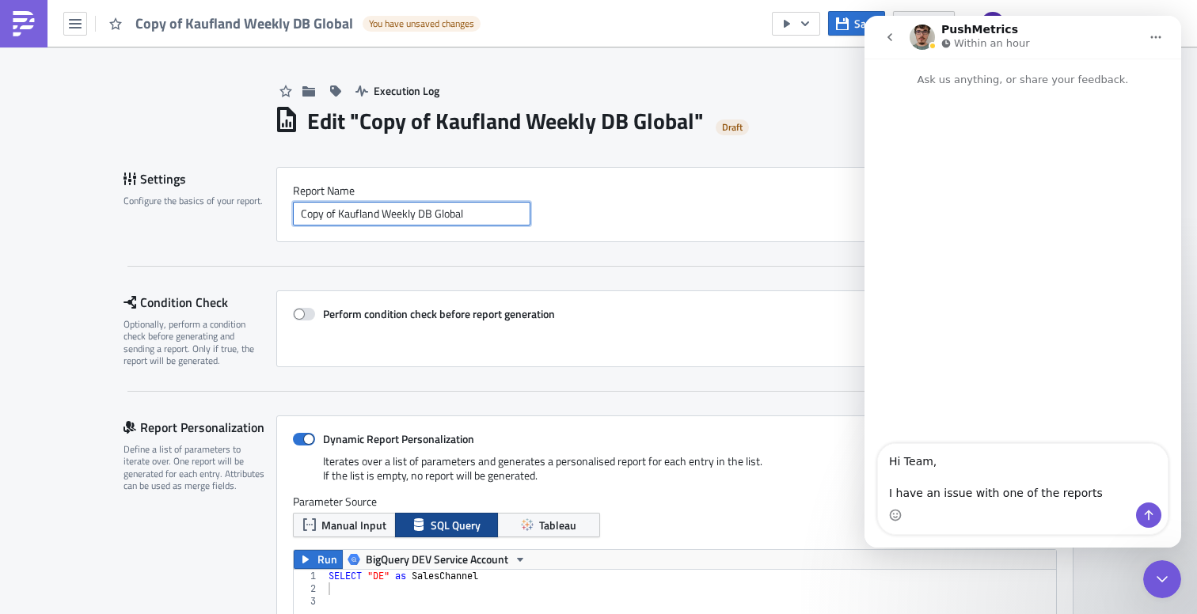
drag, startPoint x: 453, startPoint y: 210, endPoint x: 335, endPoint y: 206, distance: 118.0
click at [334, 207] on input "Copy of Kaufland Weekly DB Global" at bounding box center [412, 214] width 238 height 24
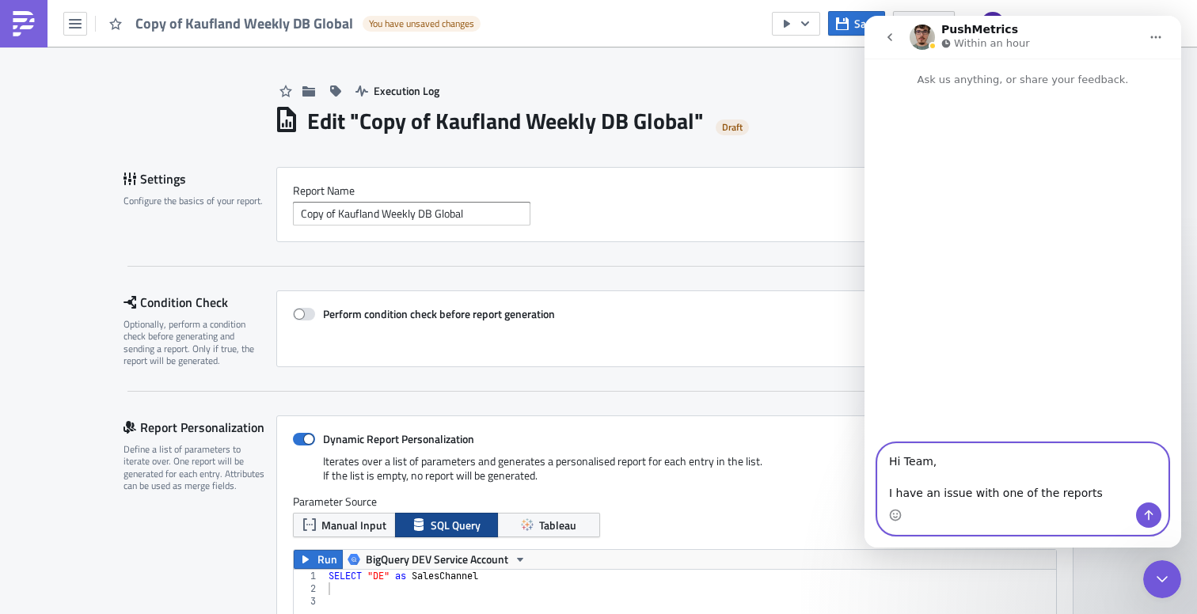
click at [1090, 495] on textarea "Hi Team, I have an issue with one of the reports" at bounding box center [1023, 473] width 290 height 59
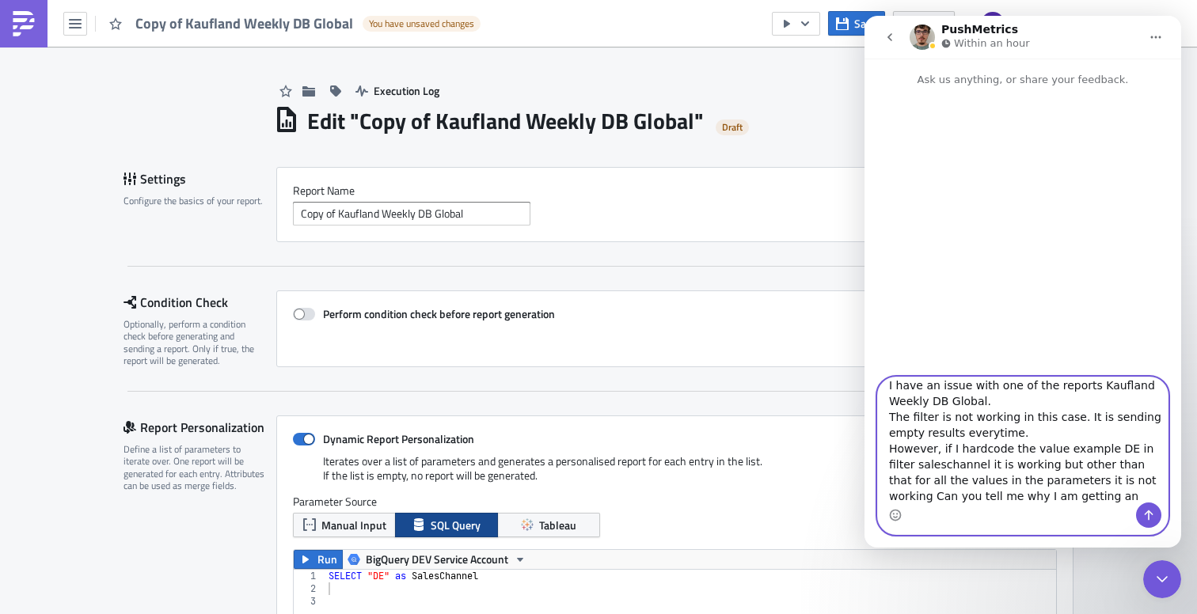
scroll to position [57, 0]
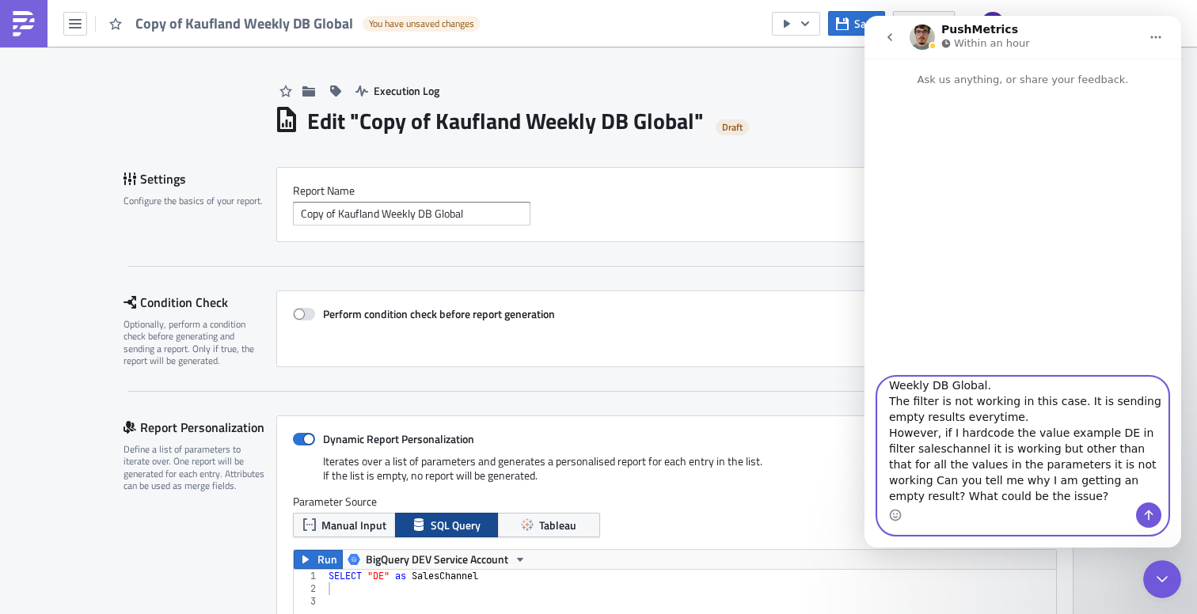
type textarea "Hi Team, I have an issue with one of the reports Kaufland Weekly DB Global. The…"
click at [1154, 516] on icon "Send a message…" at bounding box center [1149, 515] width 13 height 13
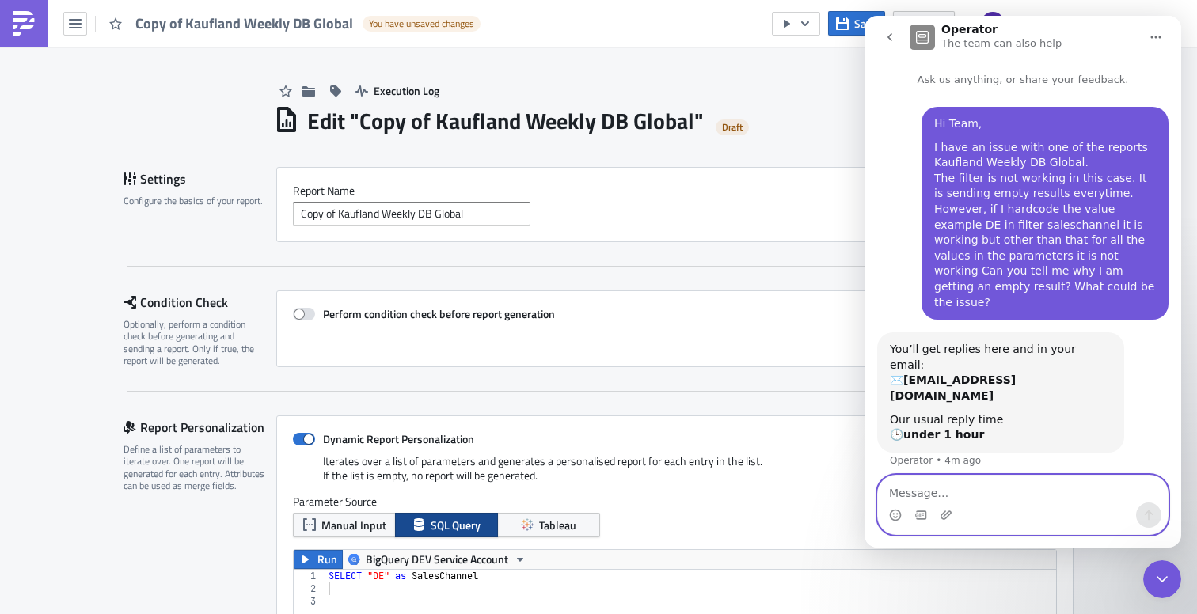
scroll to position [26, 0]
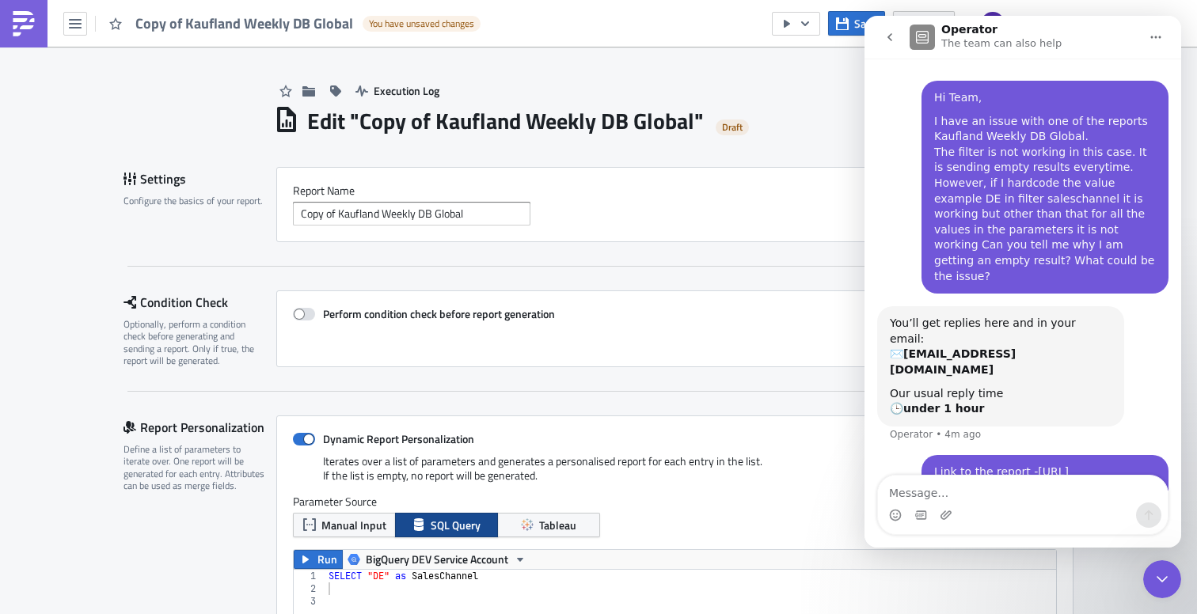
click at [1020, 39] on p "The team can also help" at bounding box center [1001, 44] width 120 height 16
click at [884, 37] on icon "go back" at bounding box center [890, 37] width 13 height 13
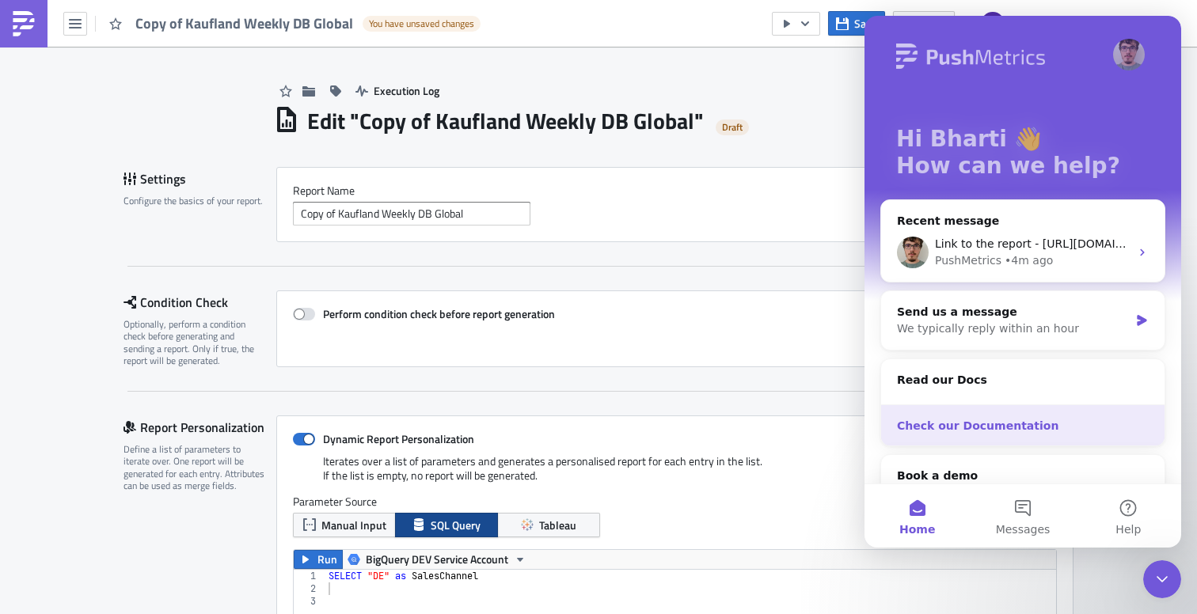
scroll to position [0, 0]
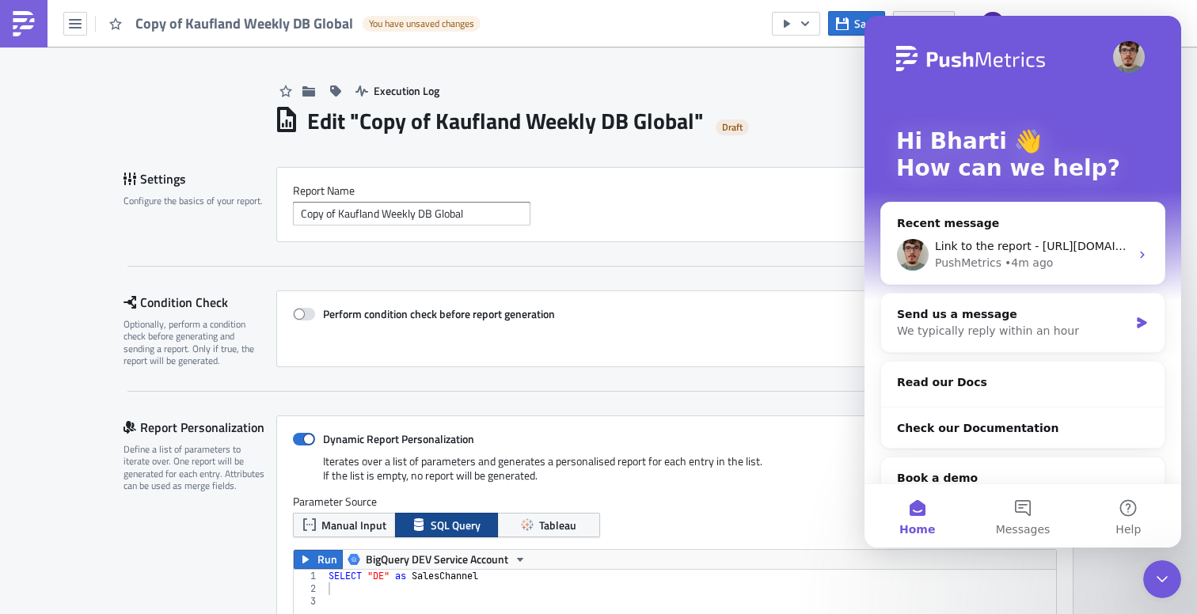
click at [1163, 584] on icon "Close Intercom Messenger" at bounding box center [1162, 579] width 19 height 19
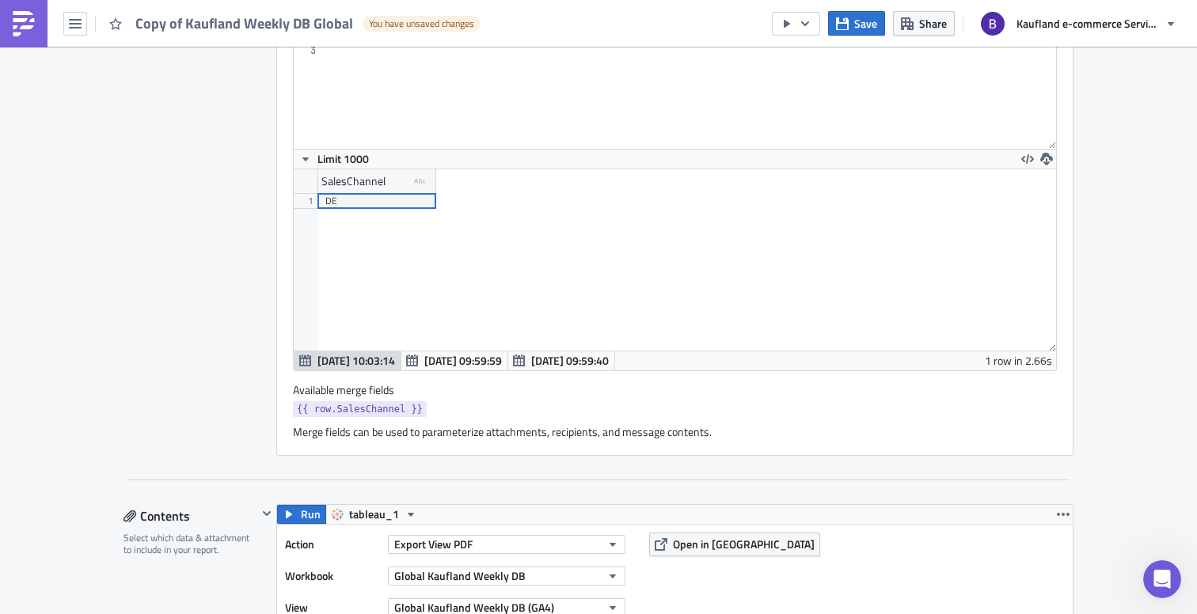
scroll to position [881, 0]
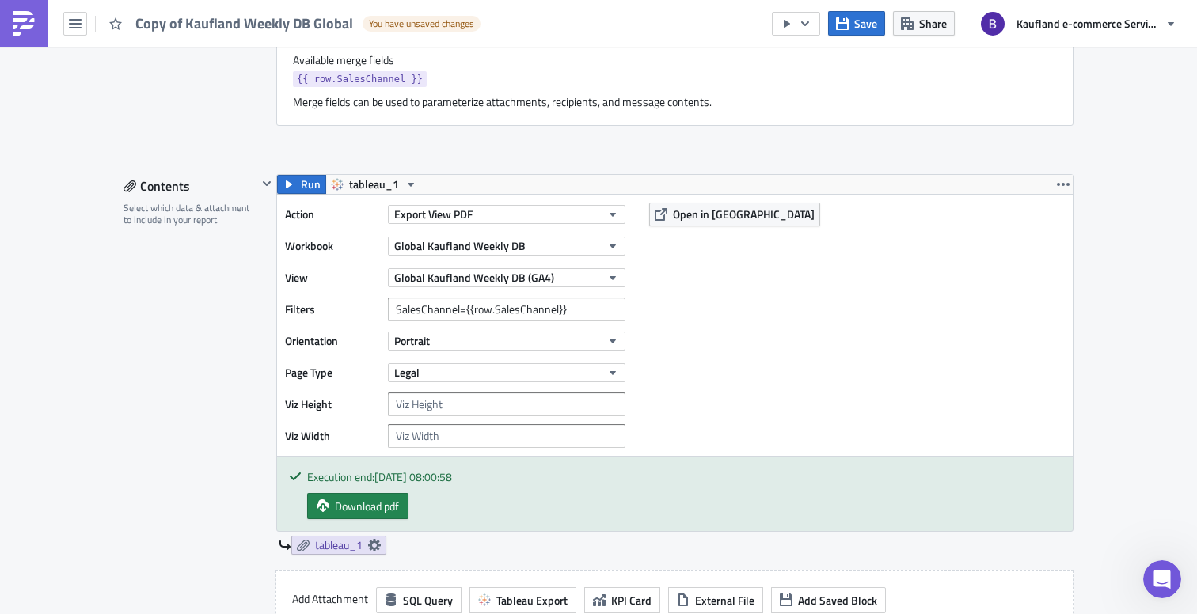
click at [465, 306] on input "SalesChannel={{row.SalesChannel}}" at bounding box center [507, 310] width 238 height 24
click at [715, 215] on span "Open in [GEOGRAPHIC_DATA]" at bounding box center [744, 214] width 142 height 17
click at [785, 340] on div "Action Export View PDF Workbook Global Kaufland Weekly DB View Global Kaufland …" at bounding box center [675, 325] width 796 height 261
click at [547, 312] on input "SalesChannel= {{row.SalesChannel}}" at bounding box center [507, 310] width 238 height 24
click at [469, 308] on input "SalesChannel= {{row.SalesChannel}}" at bounding box center [507, 310] width 238 height 24
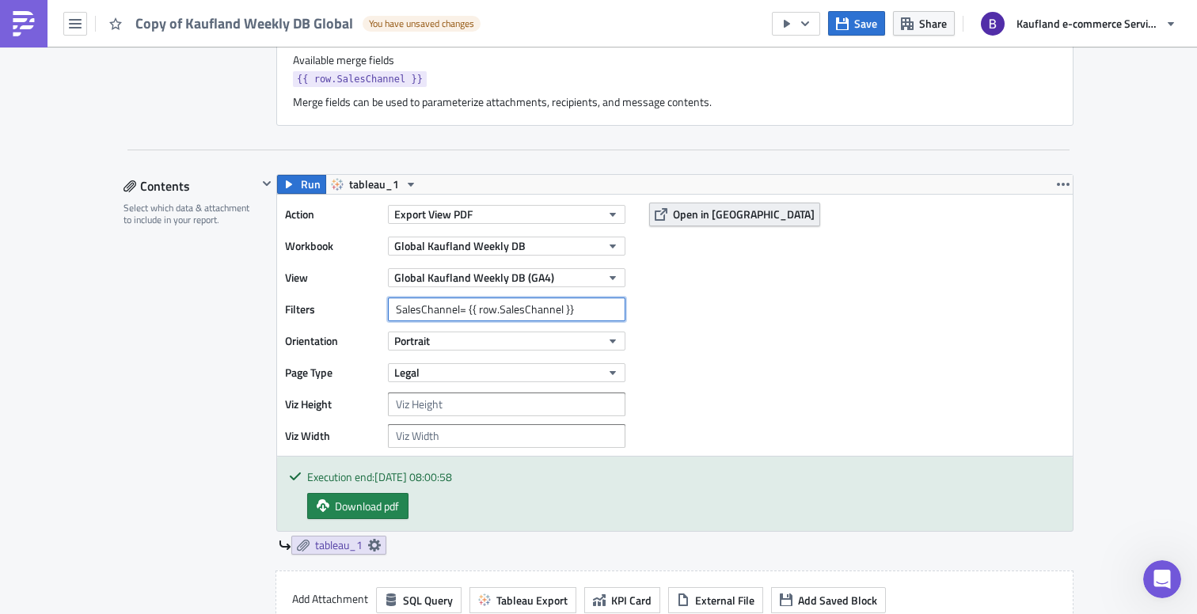
type input "SalesChannel= {{ row.SalesChannel }}"
click at [713, 215] on span "Open in [GEOGRAPHIC_DATA]" at bounding box center [744, 214] width 142 height 17
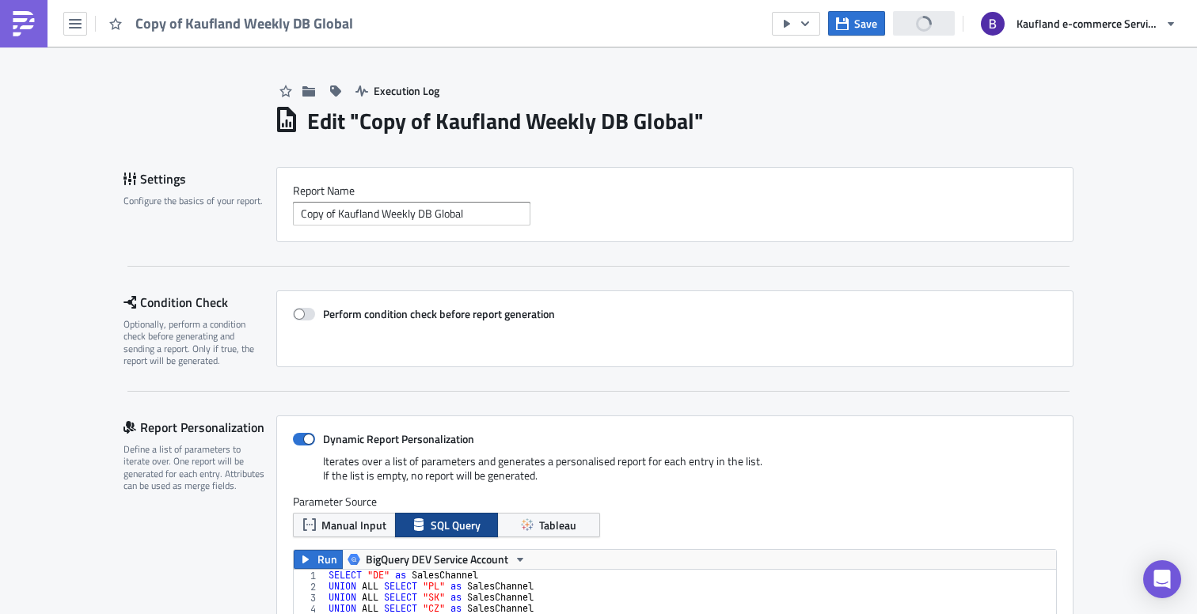
click at [37, 30] on link at bounding box center [24, 24] width 48 height 48
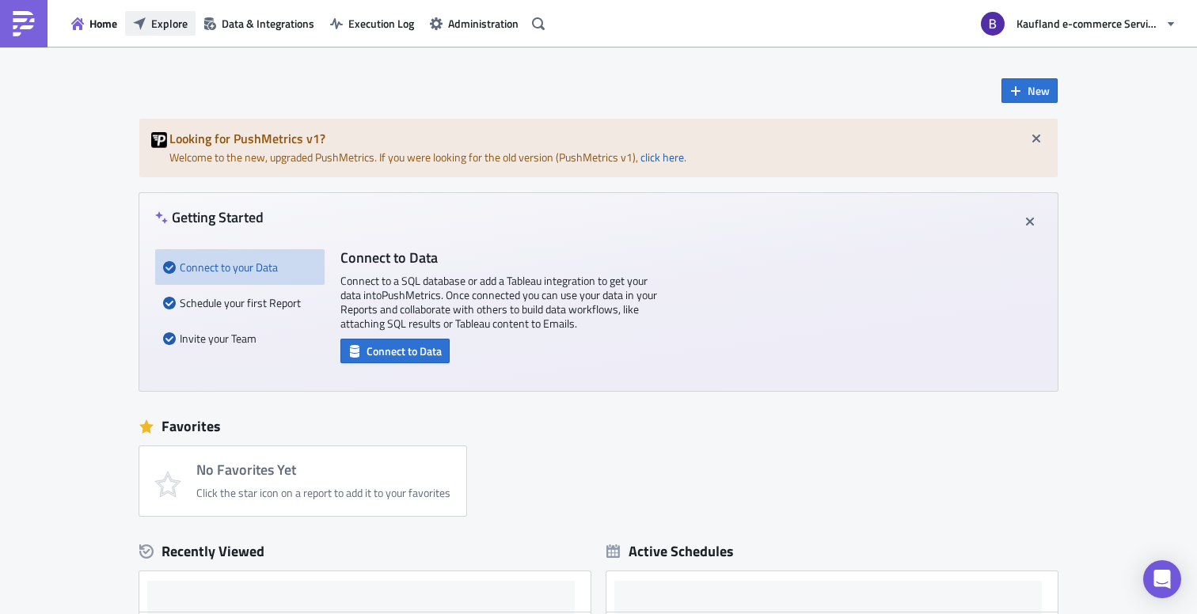
click at [174, 25] on span "Explore" at bounding box center [169, 23] width 36 height 17
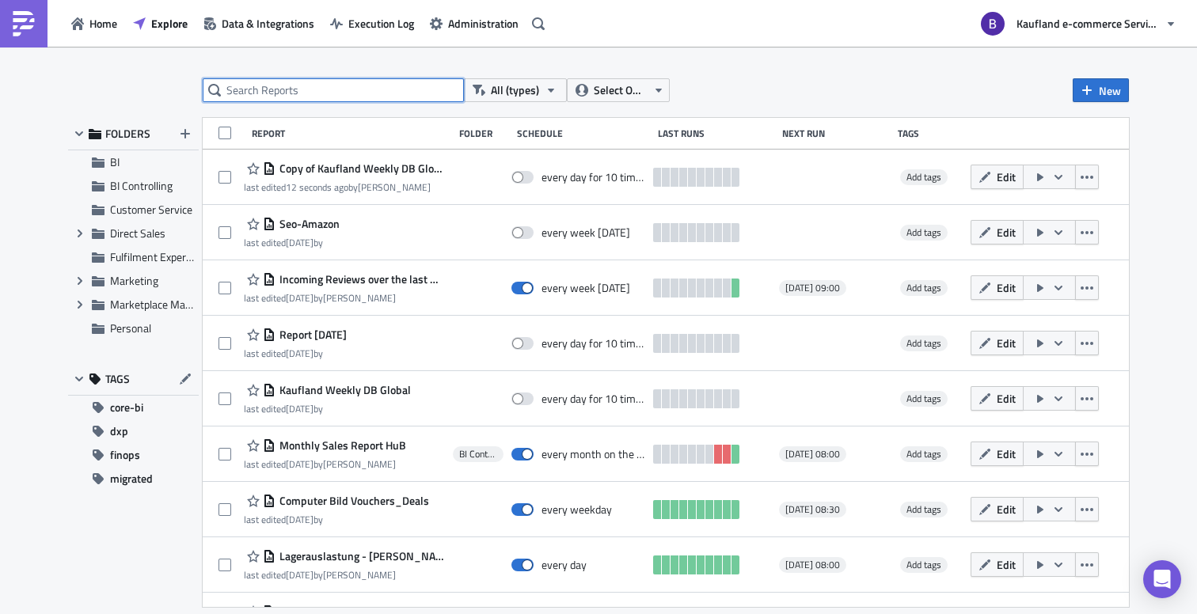
click at [354, 92] on input "text" at bounding box center [333, 90] width 261 height 24
type input "secoda"
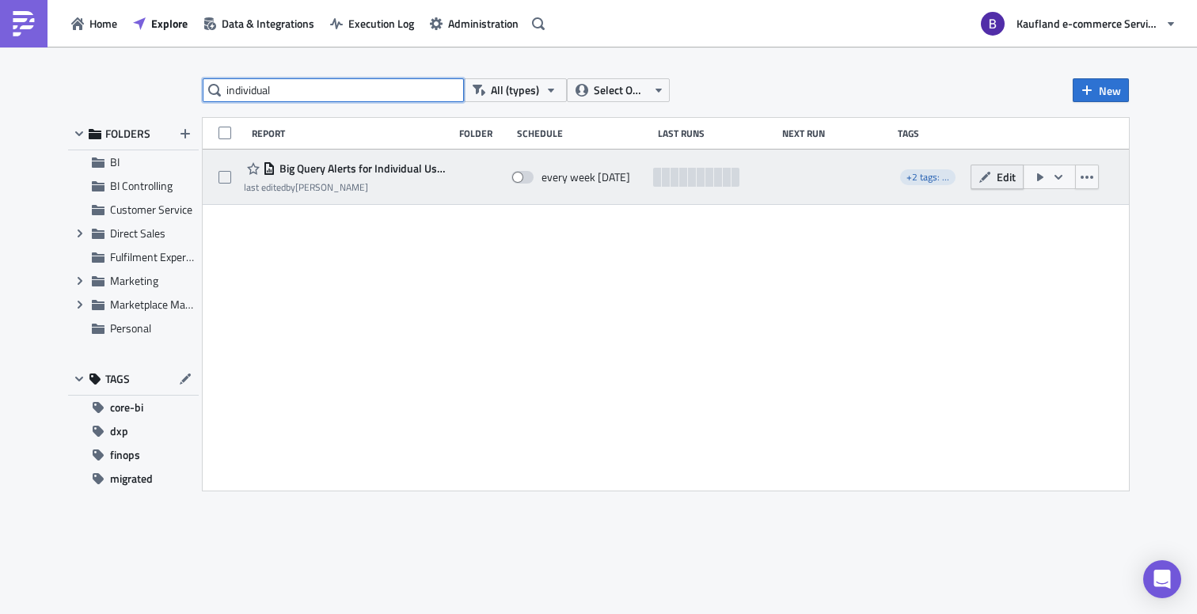
type input "individual"
click at [1006, 174] on span "Edit" at bounding box center [1006, 177] width 19 height 17
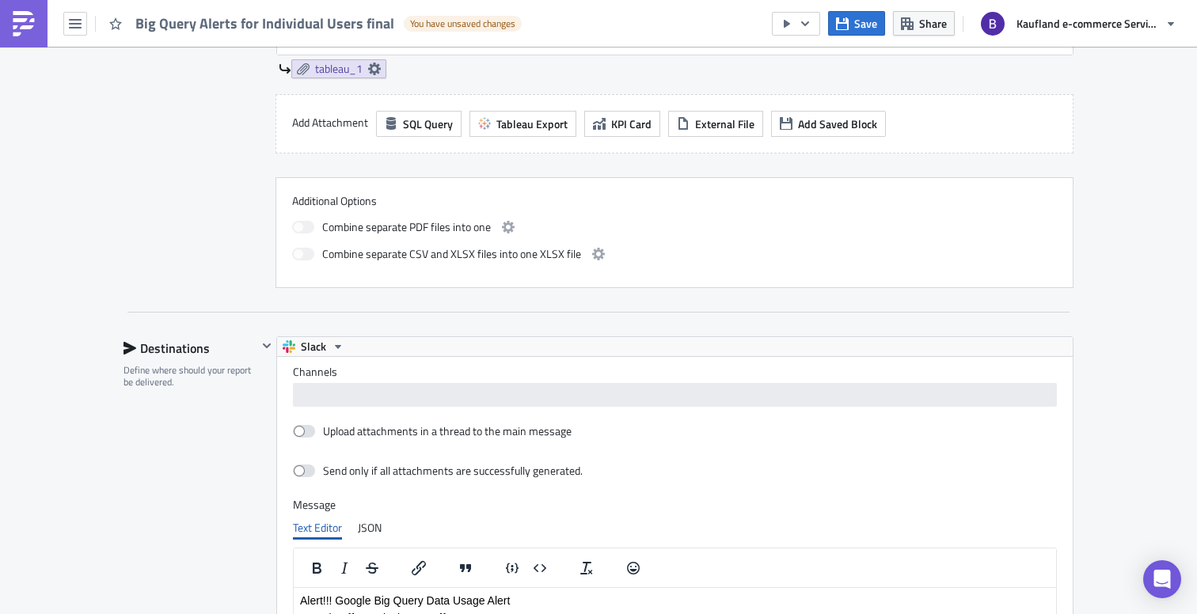
scroll to position [613, 0]
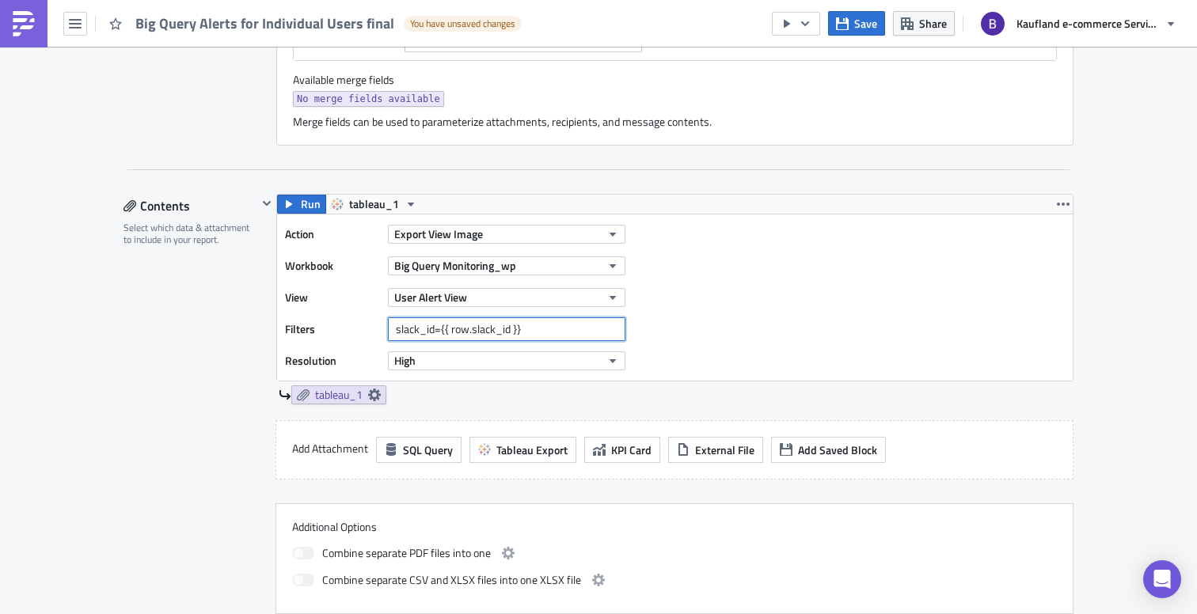
drag, startPoint x: 526, startPoint y: 330, endPoint x: 371, endPoint y: 325, distance: 154.5
click at [371, 325] on div "Filters slack_id={{ row.slack_id }}" at bounding box center [459, 330] width 348 height 24
click at [814, 345] on div "Action Export View Image Workbook Big Query Monitoring_wp View User Alert View …" at bounding box center [675, 298] width 796 height 166
click at [25, 37] on link at bounding box center [24, 24] width 48 height 48
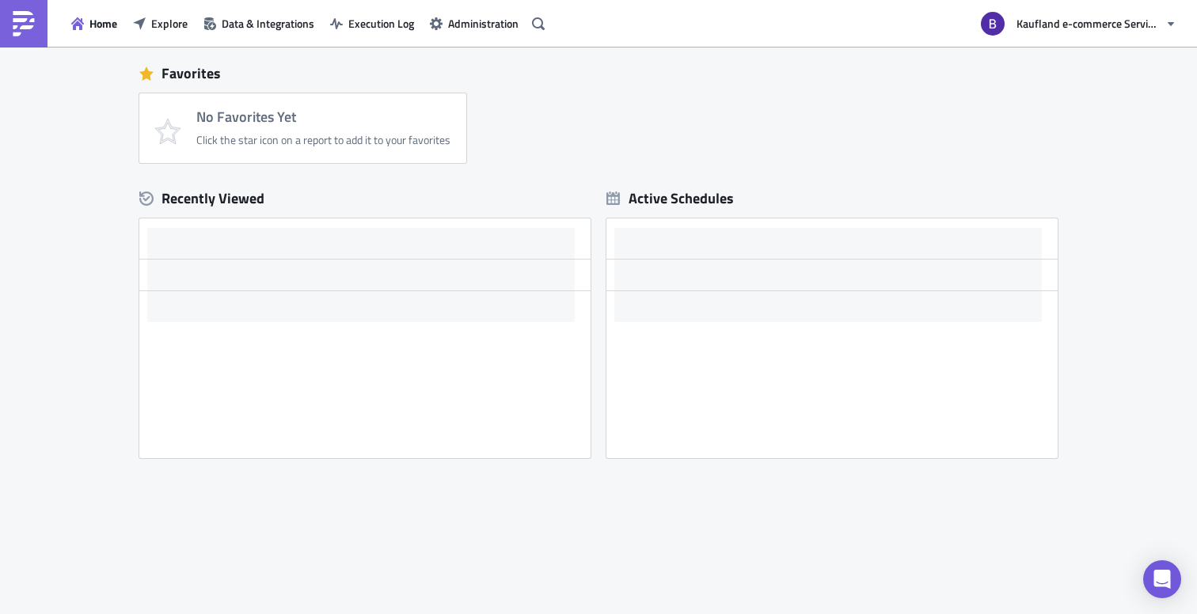
scroll to position [353, 0]
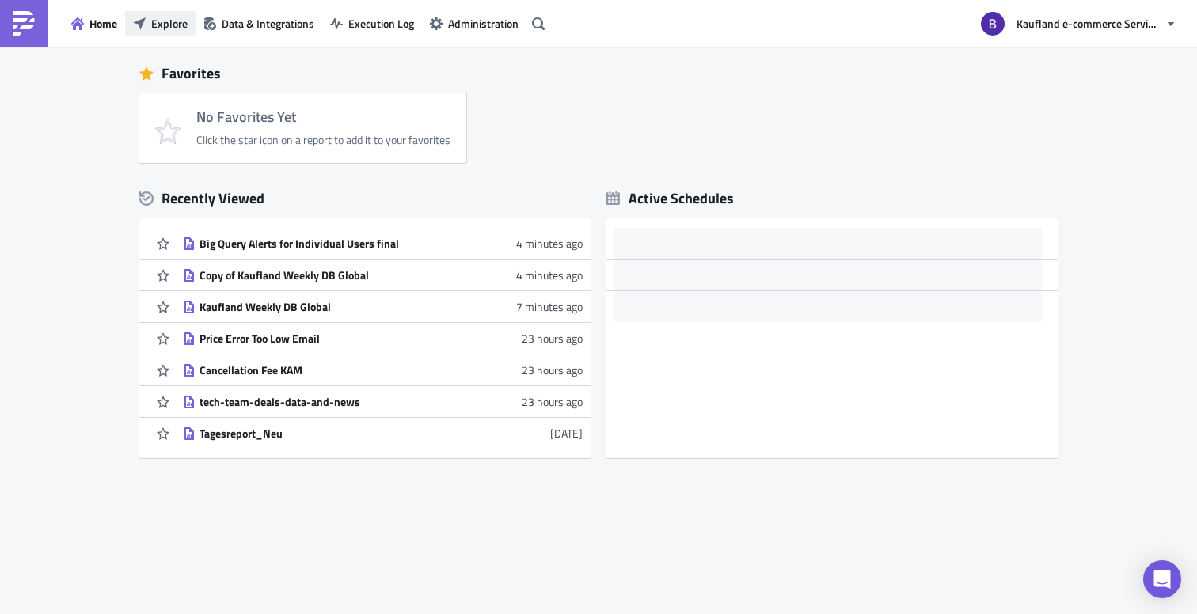
click at [165, 29] on span "Explore" at bounding box center [169, 23] width 36 height 17
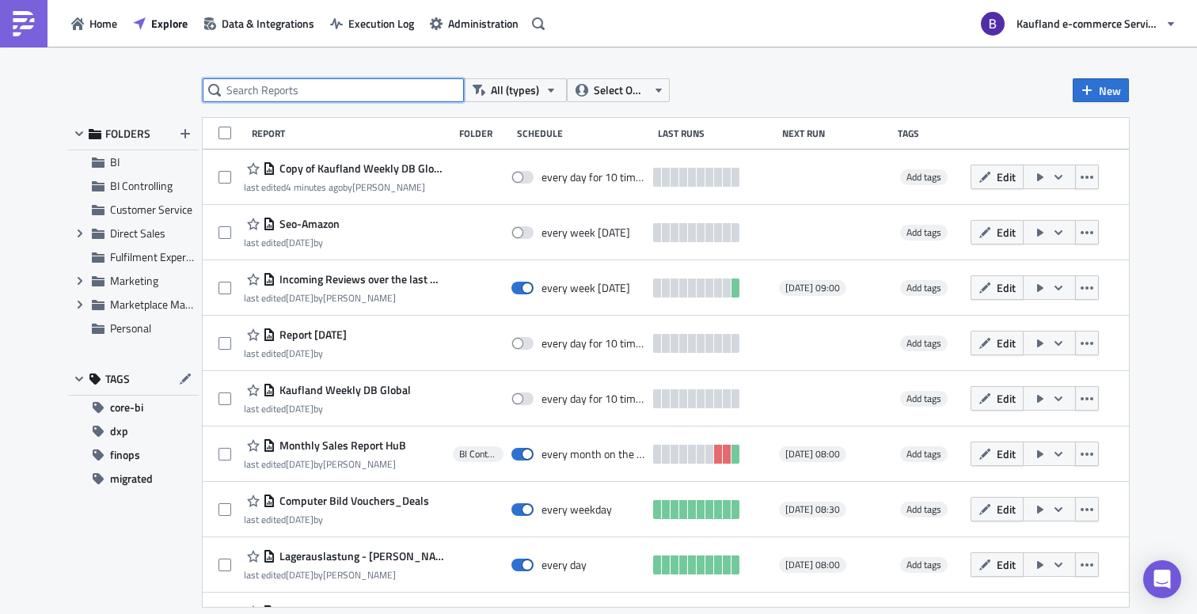
click at [381, 97] on input "text" at bounding box center [333, 90] width 261 height 24
type input "kaufland"
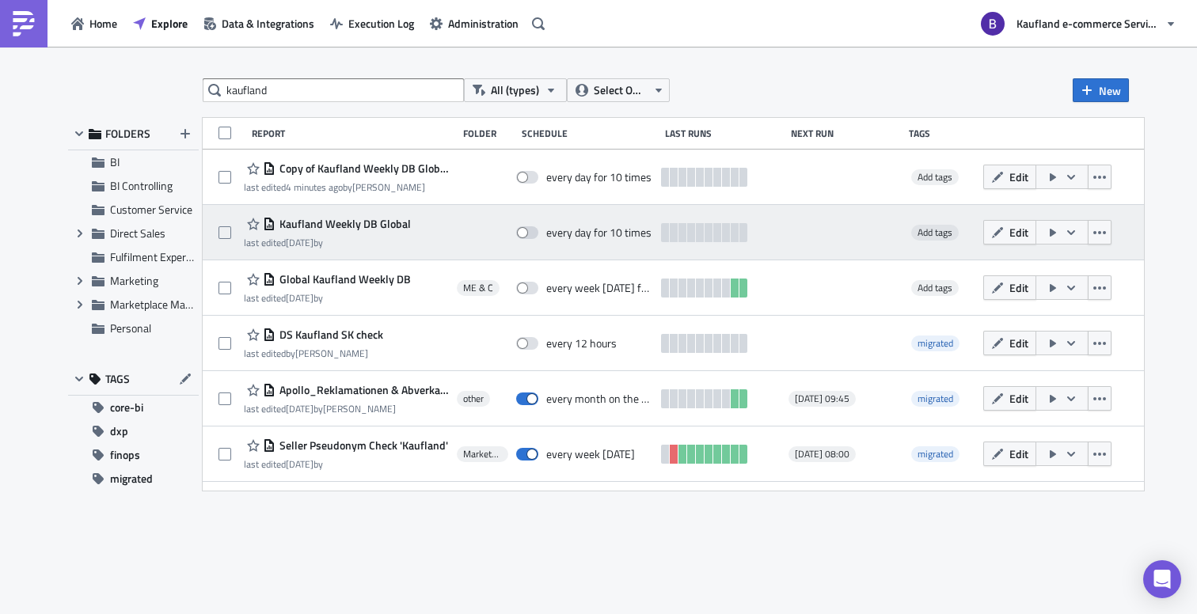
click at [402, 230] on span "Kaufland Weekly DB Global" at bounding box center [343, 224] width 135 height 14
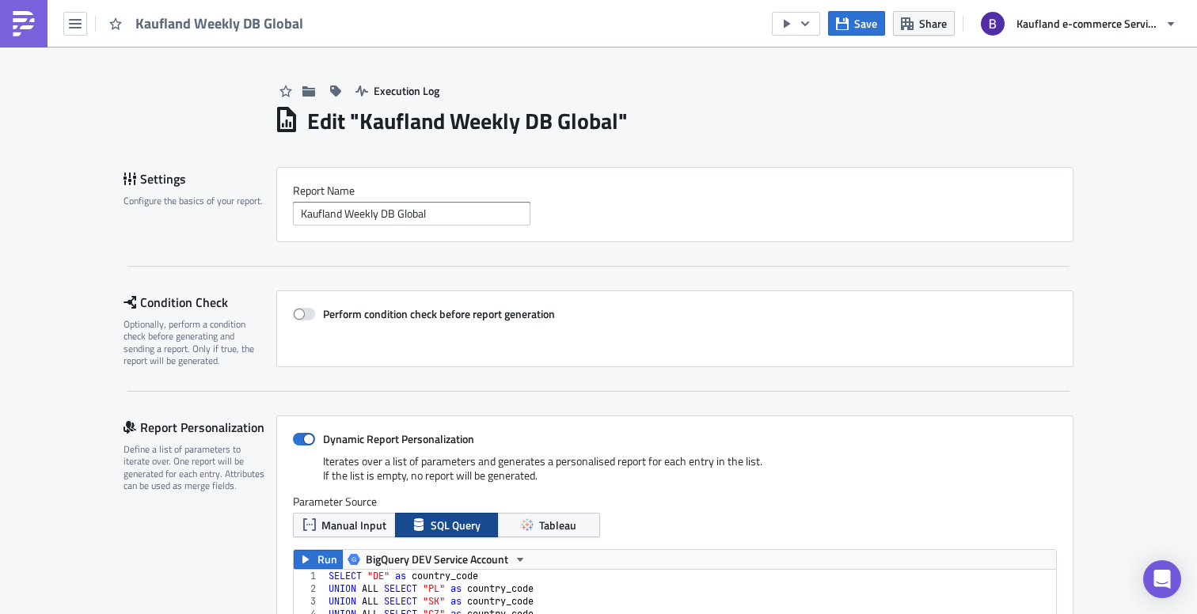
scroll to position [181, 763]
drag, startPoint x: 432, startPoint y: 215, endPoint x: 243, endPoint y: 219, distance: 188.5
click at [243, 219] on div "Settings Configure the basics of your report. Report Nam﻿e Kaufland Weekly DB G…" at bounding box center [599, 204] width 950 height 75
click at [1152, 594] on div "Open Intercom Messenger" at bounding box center [1163, 580] width 42 height 42
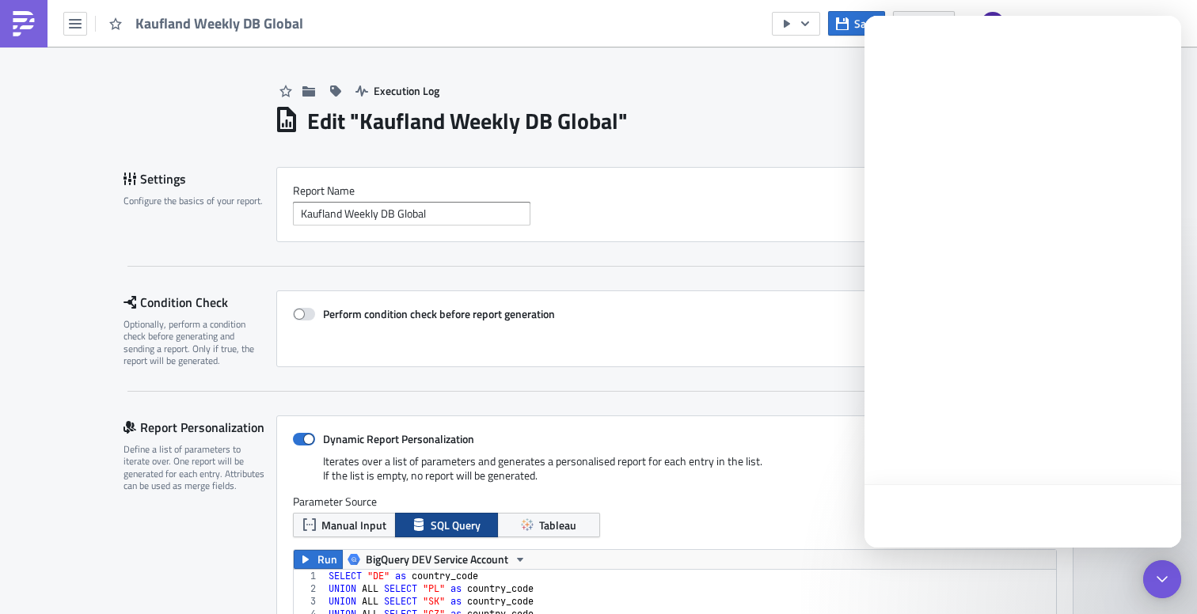
scroll to position [0, 0]
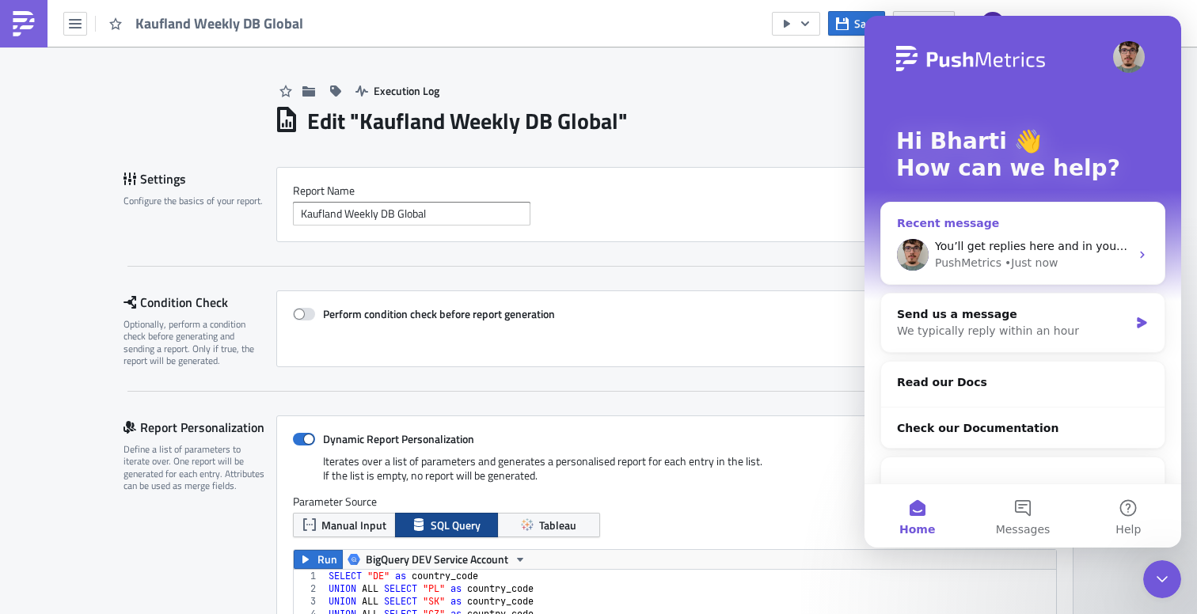
click at [1014, 253] on div "You’ll get replies here and in your email: ✉️ bharti.saxena@real-digital.de Our…" at bounding box center [1032, 246] width 195 height 17
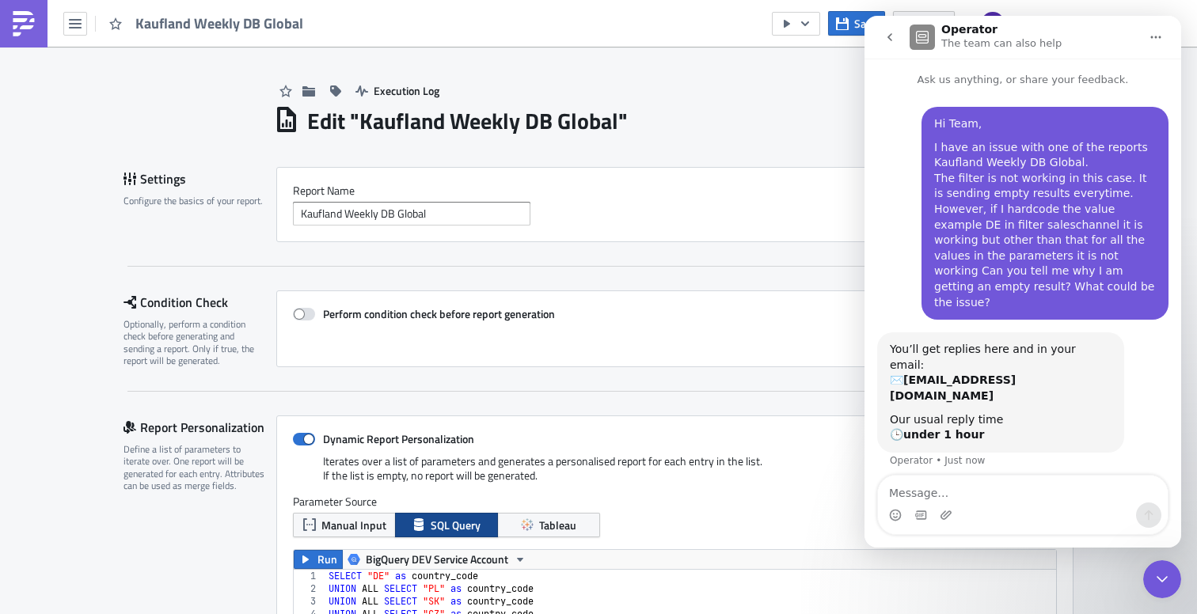
click at [1010, 485] on textarea "Message…" at bounding box center [1023, 489] width 290 height 27
type textarea "Link to the report - [URL][DOMAIN_NAME]"
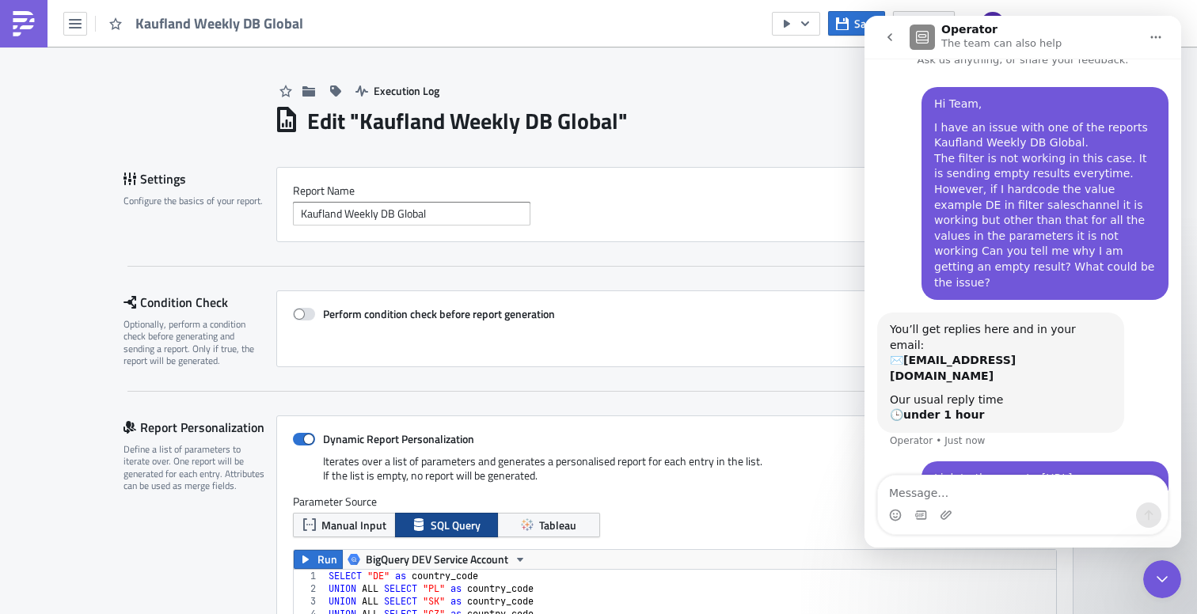
scroll to position [26, 0]
